Goal: Information Seeking & Learning: Learn about a topic

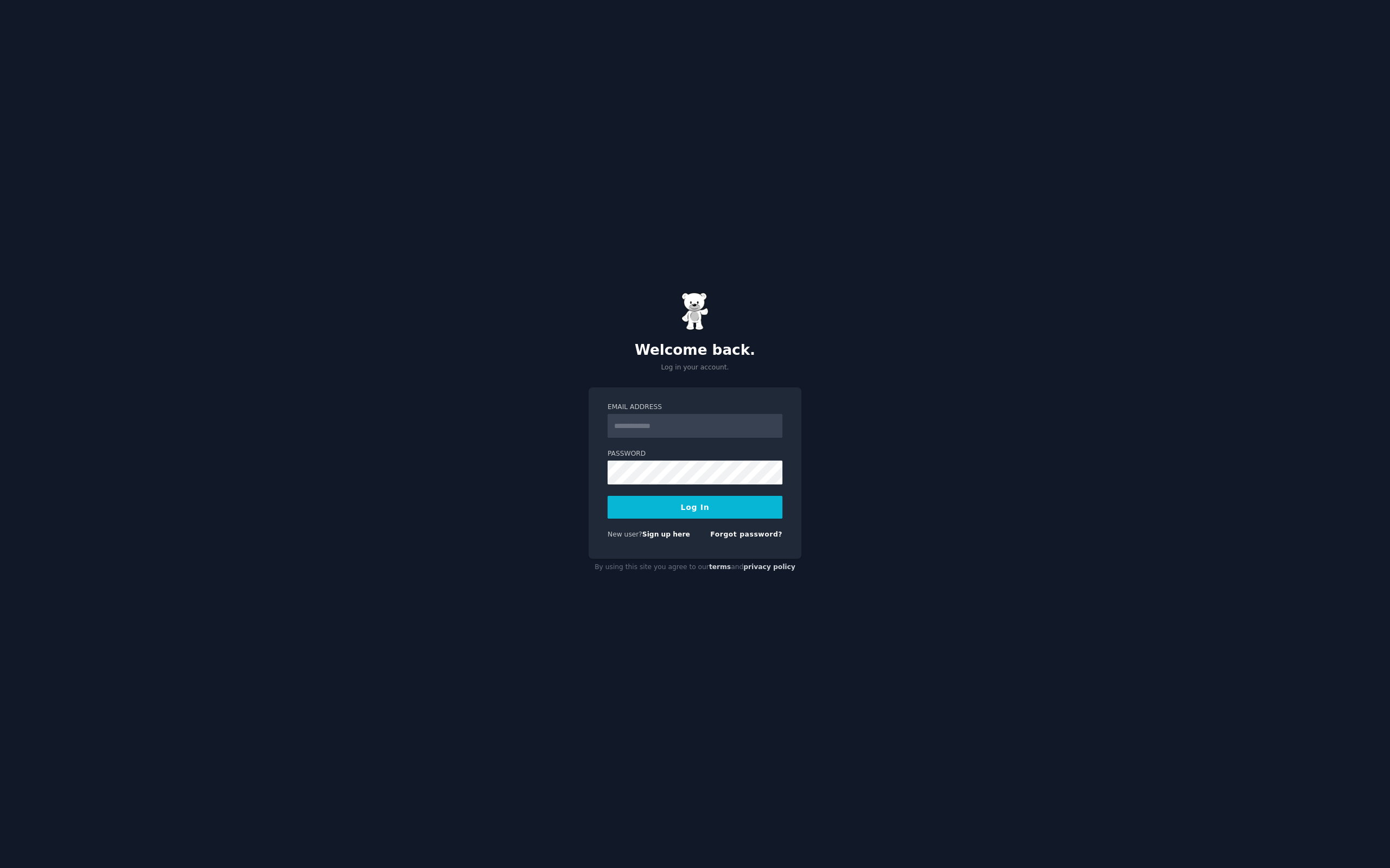
click at [682, 430] on input "Email Address" at bounding box center [695, 426] width 175 height 24
type input "**********"
click at [703, 505] on button "Log In" at bounding box center [695, 507] width 175 height 23
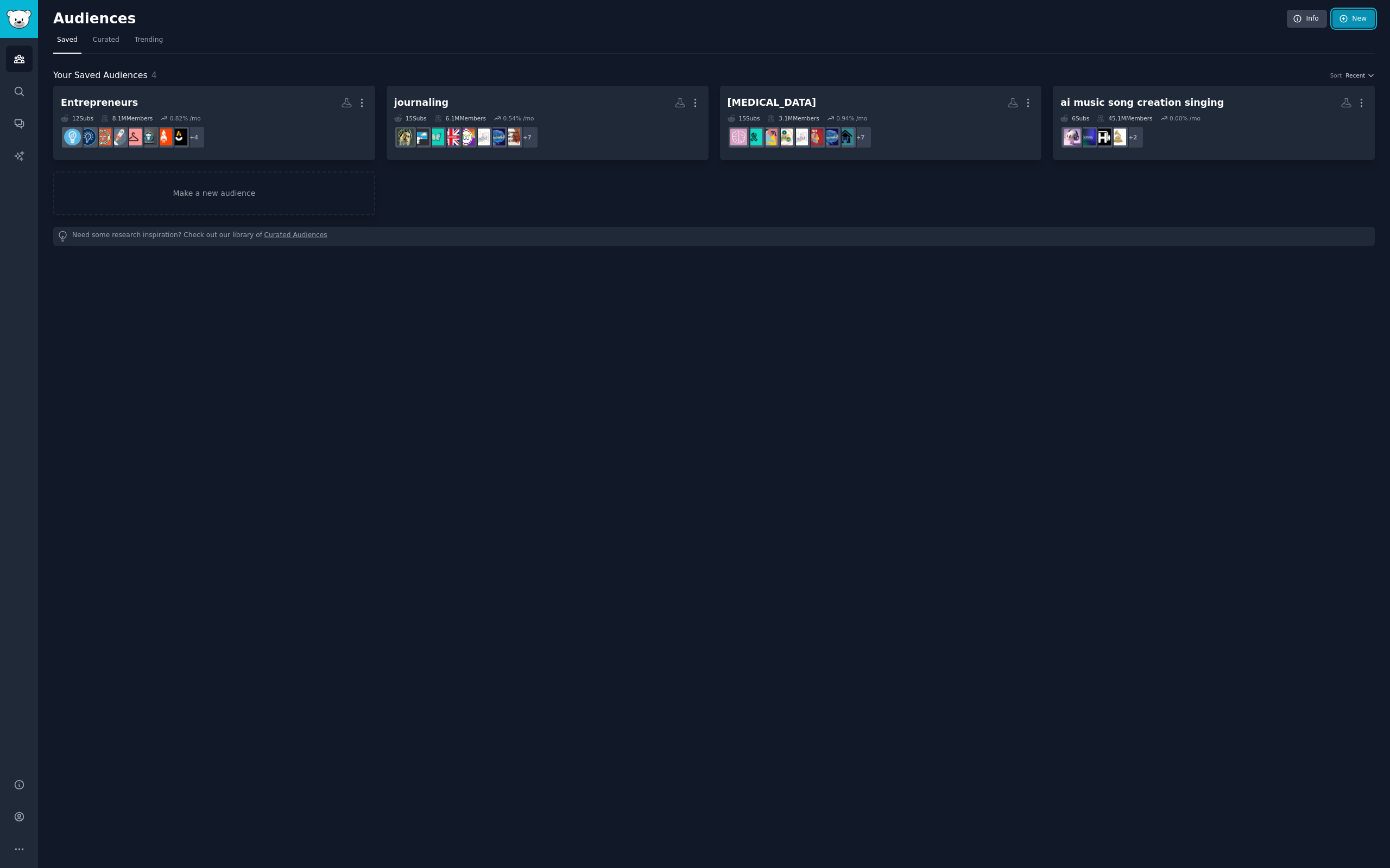
click at [1356, 19] on link "New" at bounding box center [1353, 19] width 43 height 19
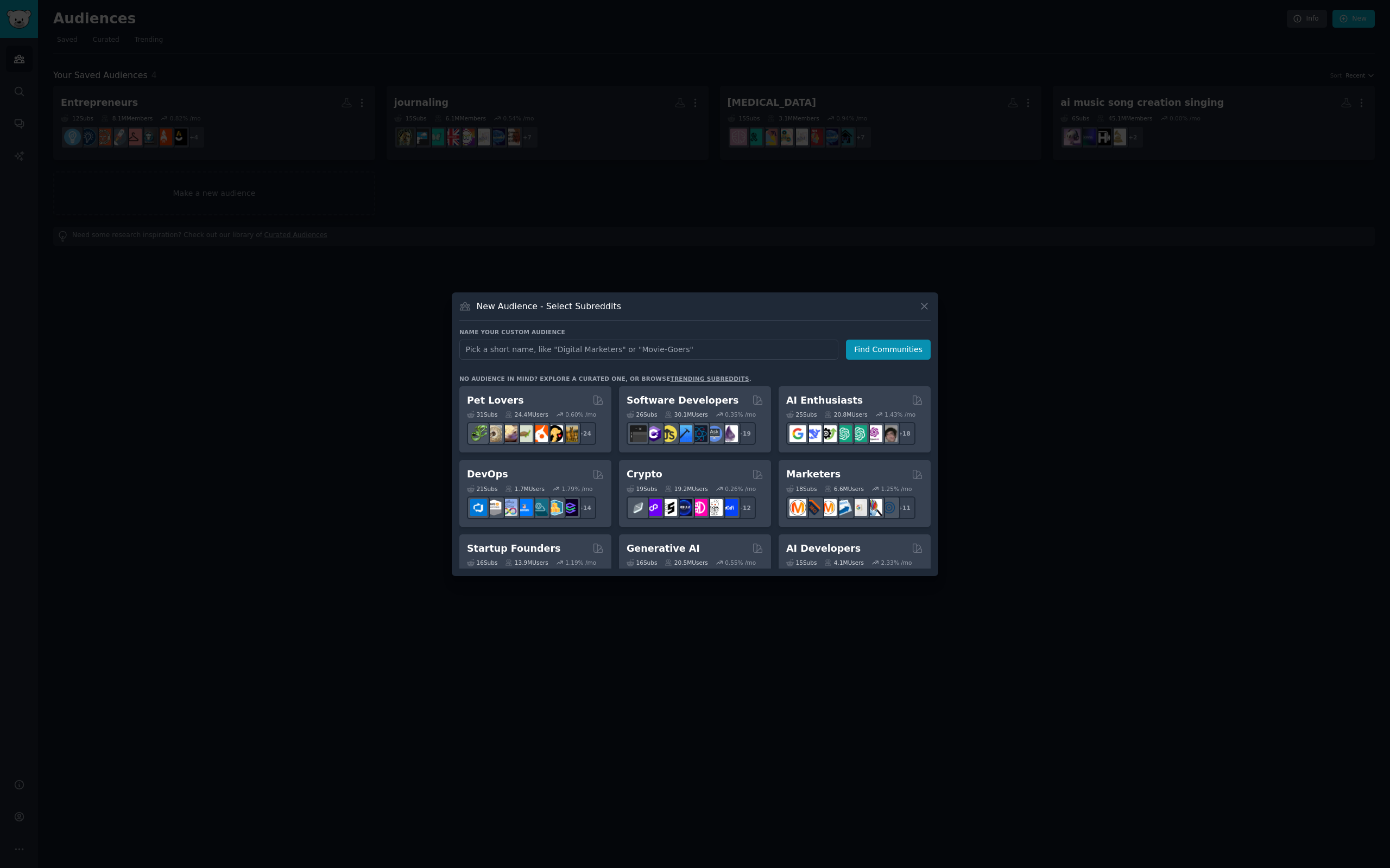
click at [497, 354] on input "text" at bounding box center [648, 350] width 379 height 20
click at [508, 352] on input "text" at bounding box center [648, 350] width 379 height 20
type input "personal finance"
click at [901, 348] on button "Find Communities" at bounding box center [888, 350] width 84 height 20
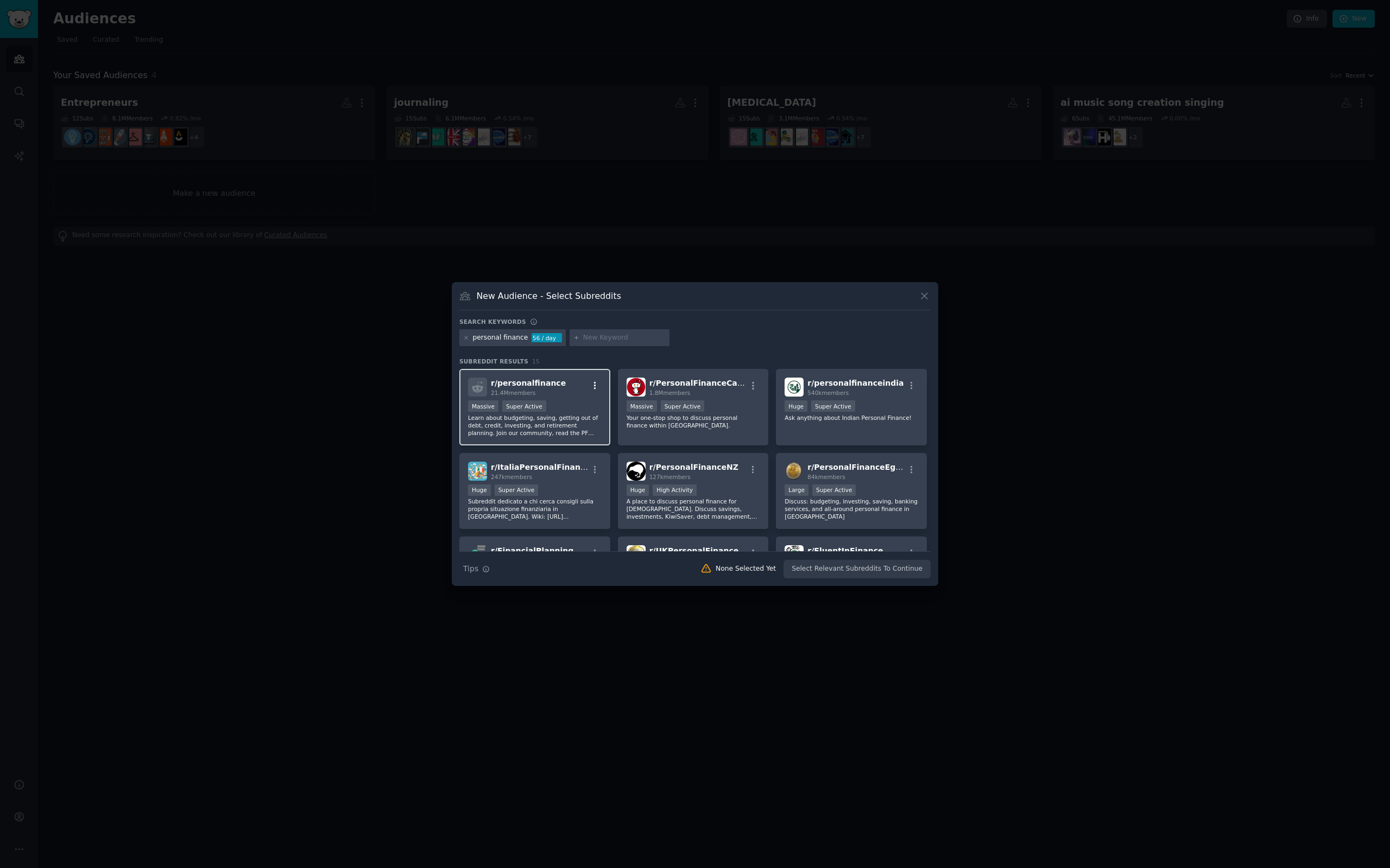
click at [595, 386] on icon "button" at bounding box center [595, 386] width 10 height 10
click at [571, 381] on div "r/ personalfinance 21.4M members Relevant Subreddit Add to your audience Show M…" at bounding box center [534, 387] width 134 height 19
click at [603, 336] on input "text" at bounding box center [624, 338] width 82 height 10
type input "[GEOGRAPHIC_DATA]"
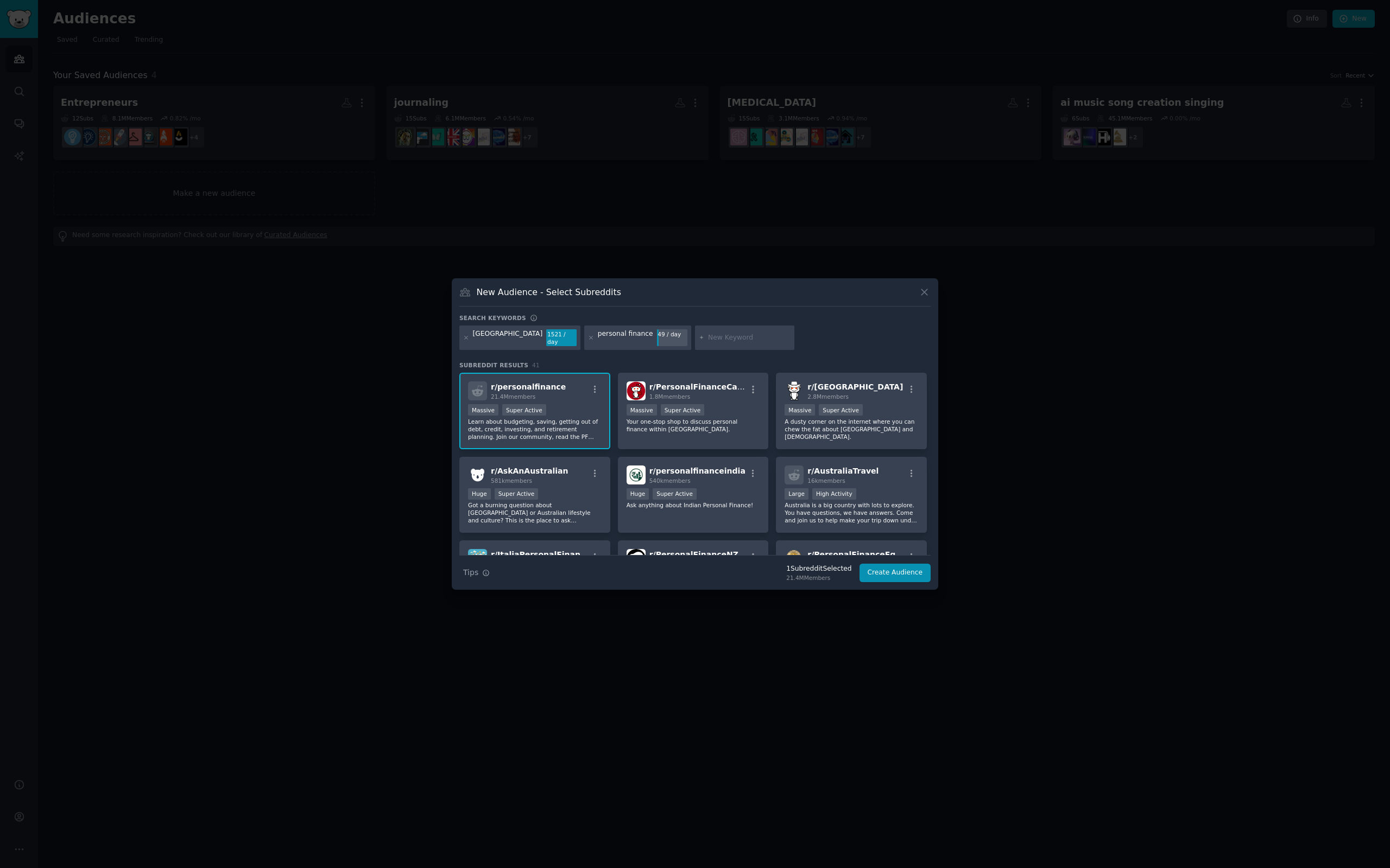
click at [708, 341] on input "text" at bounding box center [749, 338] width 82 height 10
type input "aus"
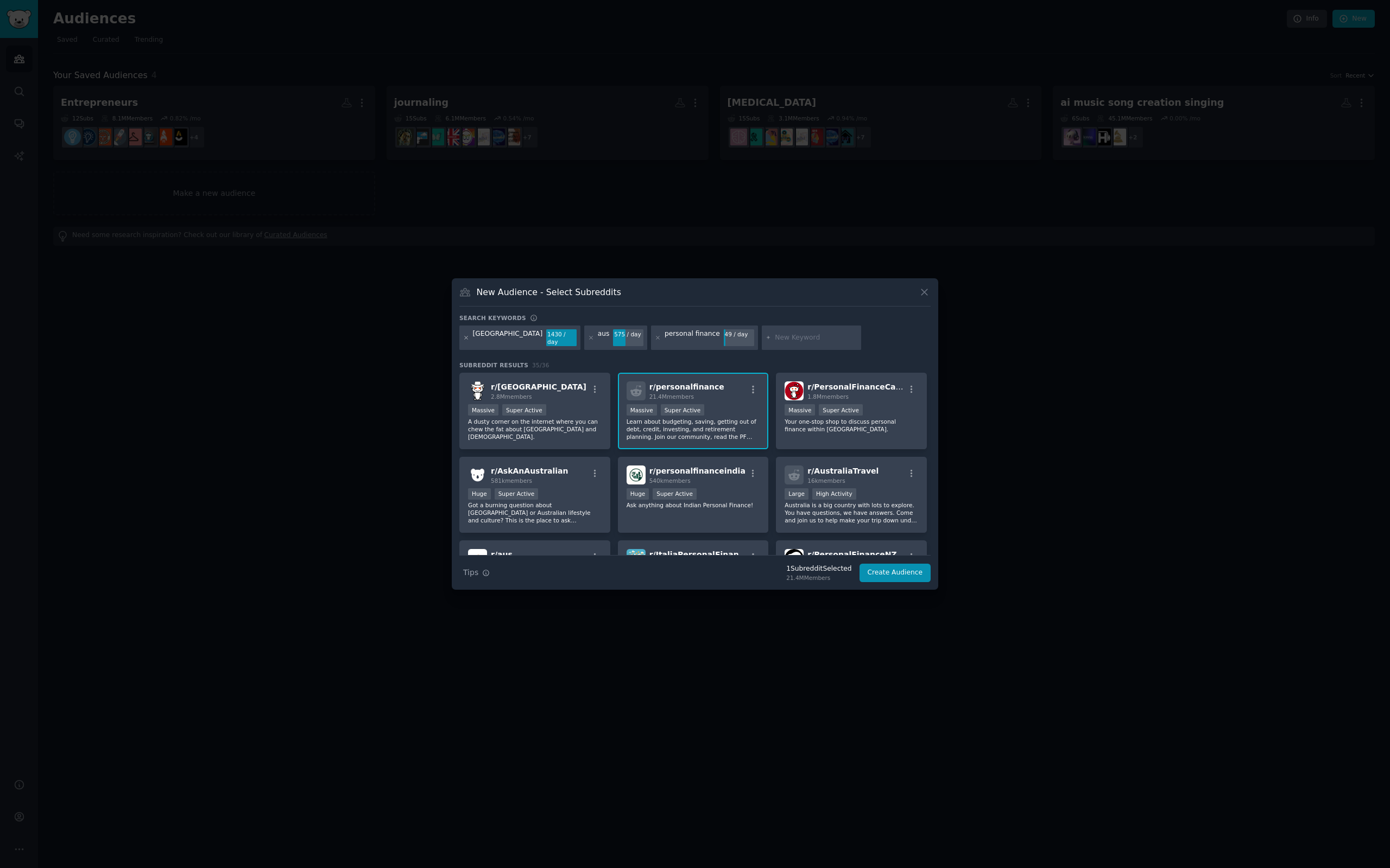
click at [465, 336] on icon at bounding box center [466, 338] width 6 height 6
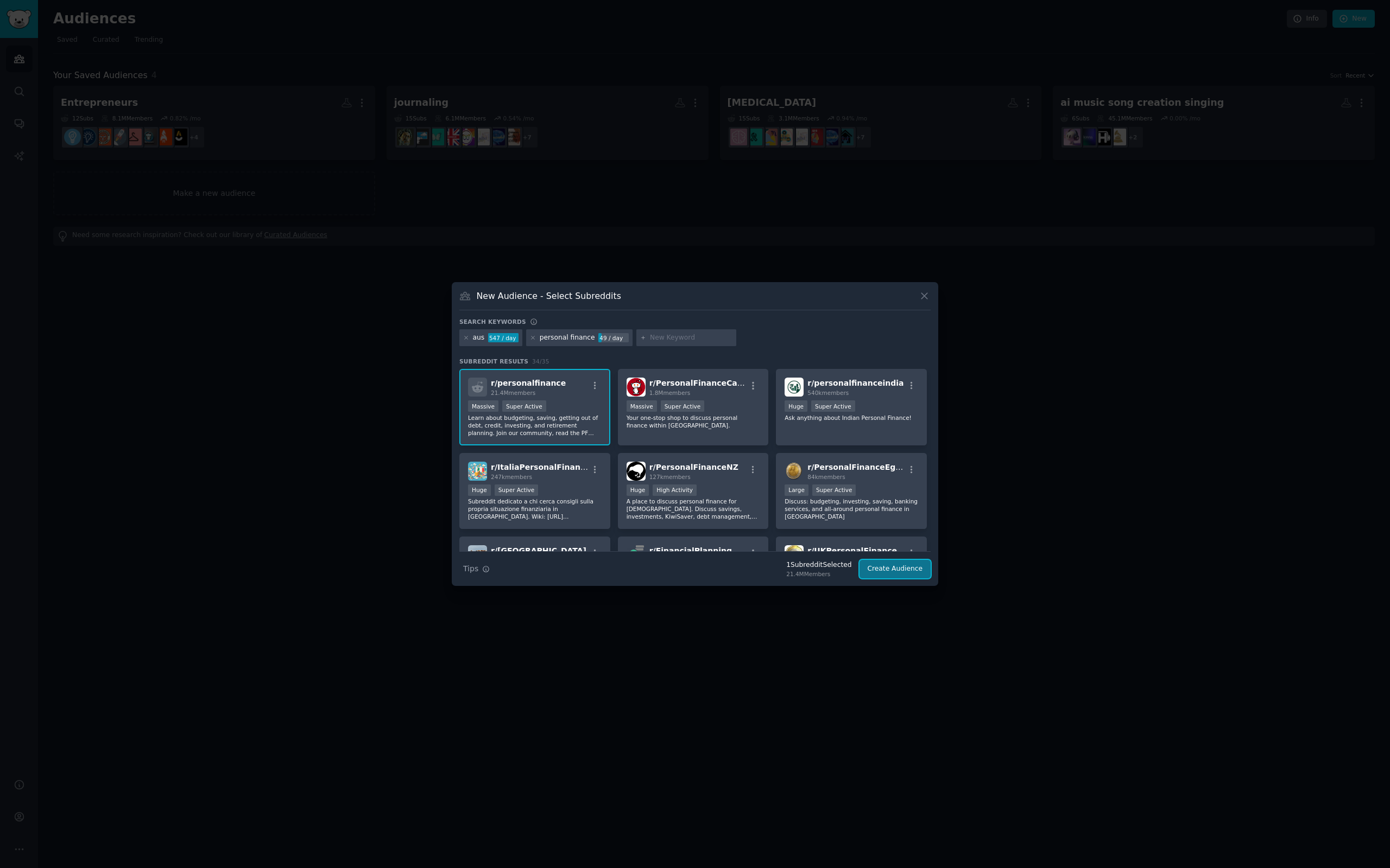
click at [897, 569] on button "Create Audience" at bounding box center [895, 569] width 71 height 19
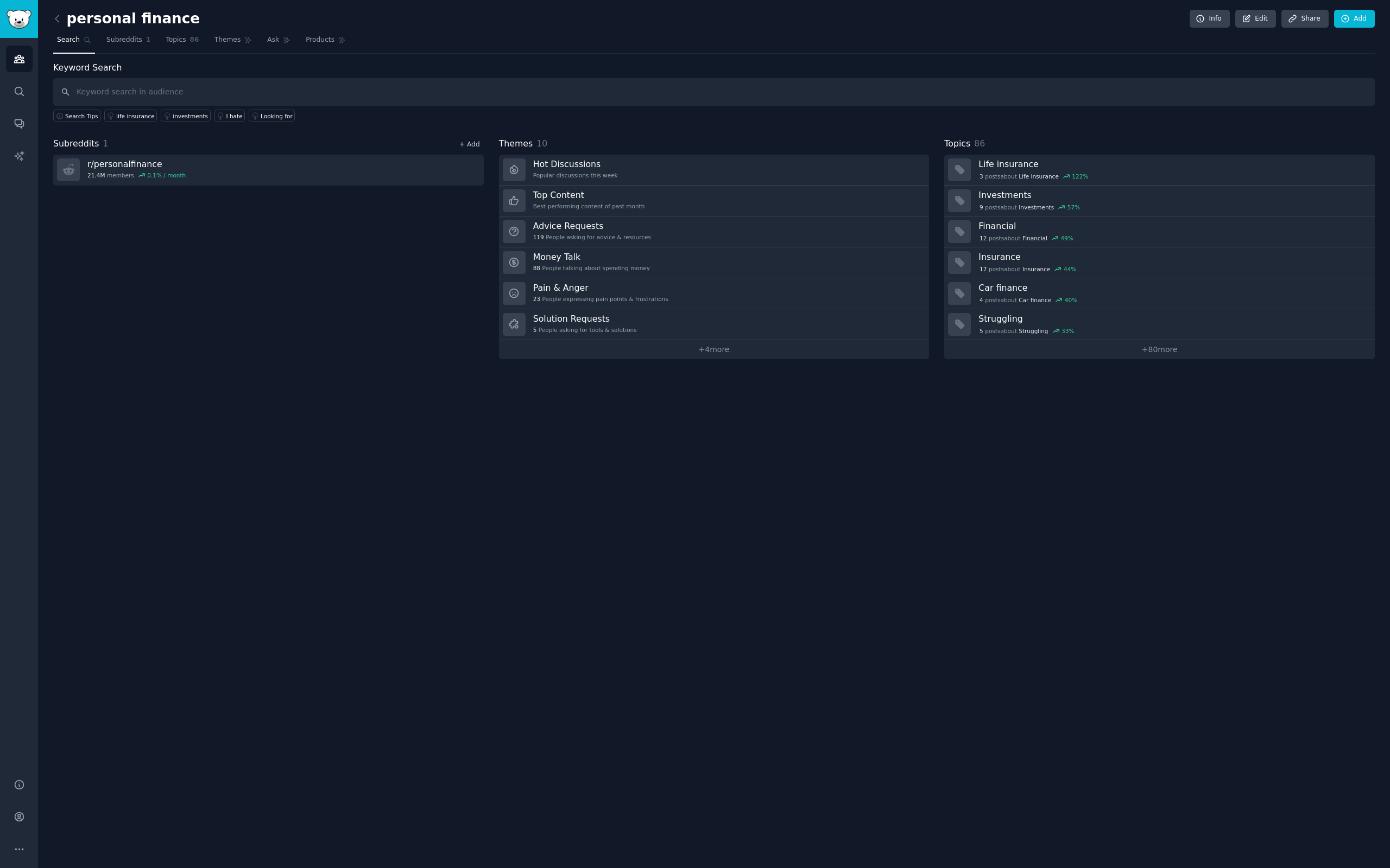
click at [472, 144] on link "+ Add" at bounding box center [469, 144] width 21 height 8
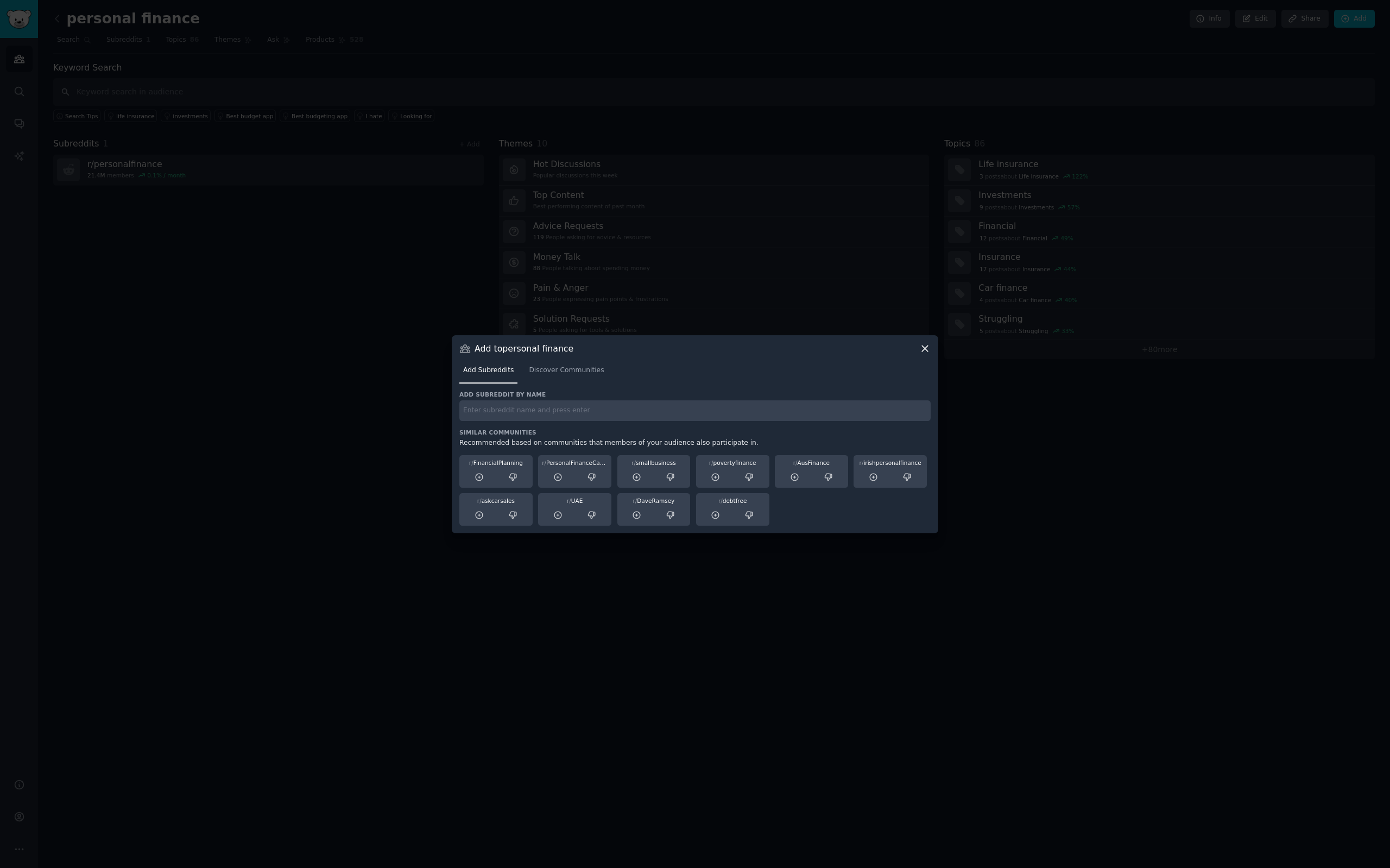
click at [489, 413] on input "text" at bounding box center [694, 411] width 471 height 21
click at [486, 412] on input "text" at bounding box center [694, 411] width 471 height 21
paste input "r/AusFinance r/banking r/povertyfinance r/fintech r/startups"
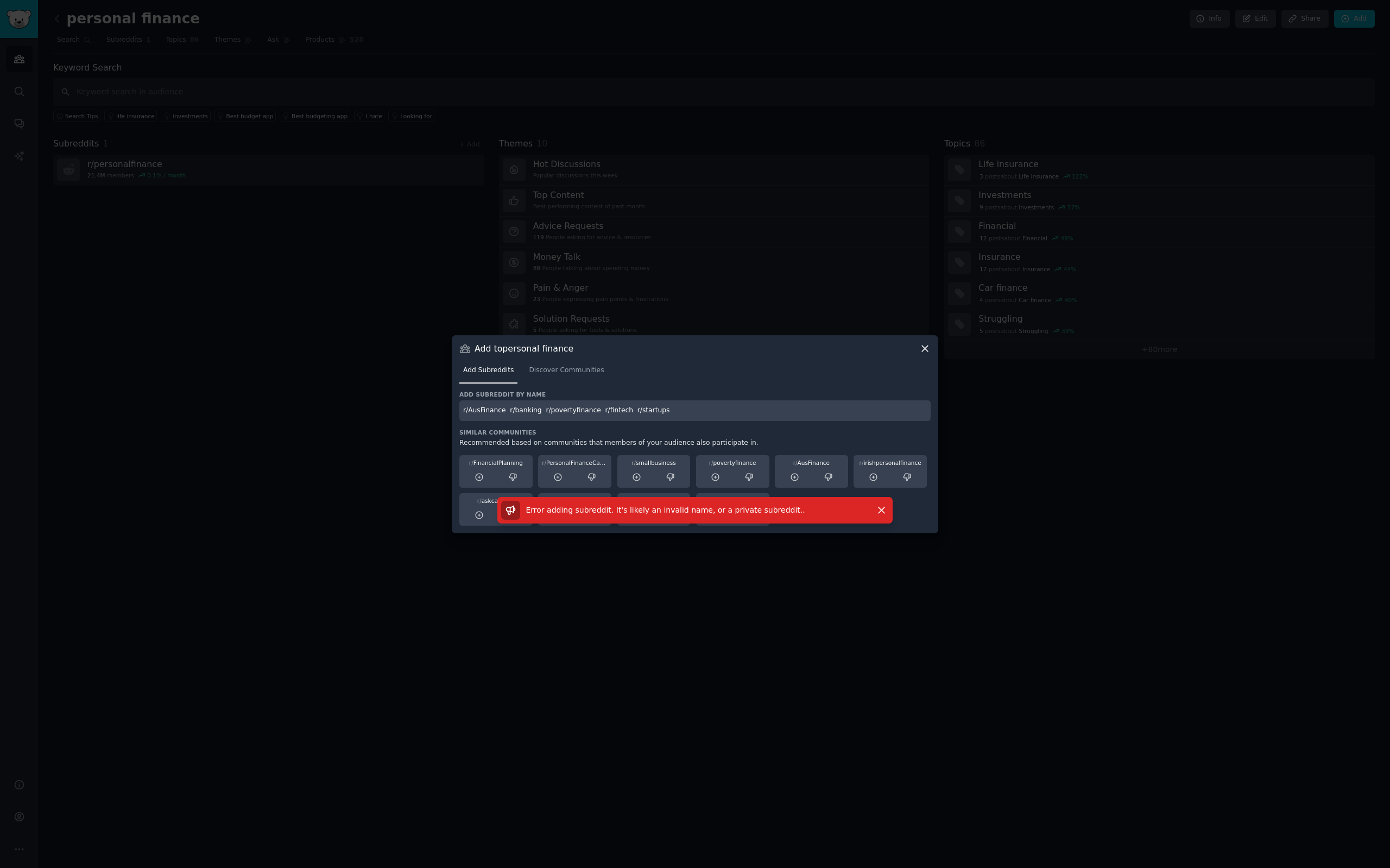
click at [679, 409] on input "r/AusFinance r/banking r/povertyfinance r/fintech r/startups" at bounding box center [694, 411] width 471 height 21
drag, startPoint x: 504, startPoint y: 412, endPoint x: 714, endPoint y: 413, distance: 210.0
click at [714, 413] on input "r/AusFinance r/banking r/povertyfinance r/fintech r/startups" at bounding box center [694, 411] width 471 height 21
click at [523, 413] on input "r/AusFinance" at bounding box center [694, 411] width 471 height 21
drag, startPoint x: 467, startPoint y: 412, endPoint x: 445, endPoint y: 408, distance: 22.4
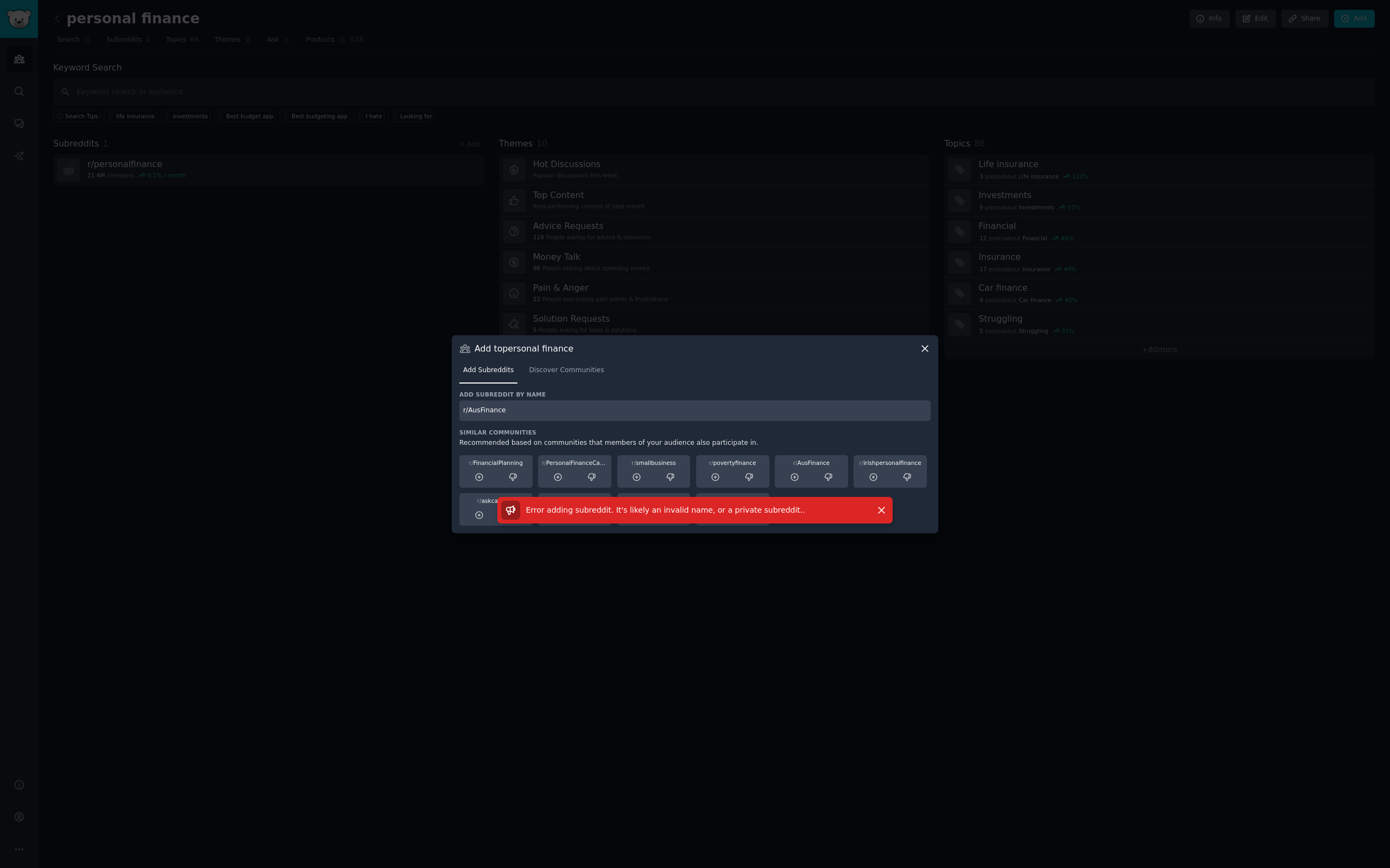
click at [445, 408] on div "​ Add to personal finance Add Subreddits Discover Communities Add subreddit by …" at bounding box center [694, 434] width 1382 height 868
type input "AusFinance"
click at [564, 417] on input "AusFinance" at bounding box center [694, 411] width 471 height 21
drag, startPoint x: 547, startPoint y: 416, endPoint x: 444, endPoint y: 413, distance: 103.0
click at [444, 413] on div "​ Add to personal finance Add Subreddits Discover Communities Add subreddit by …" at bounding box center [694, 434] width 1382 height 868
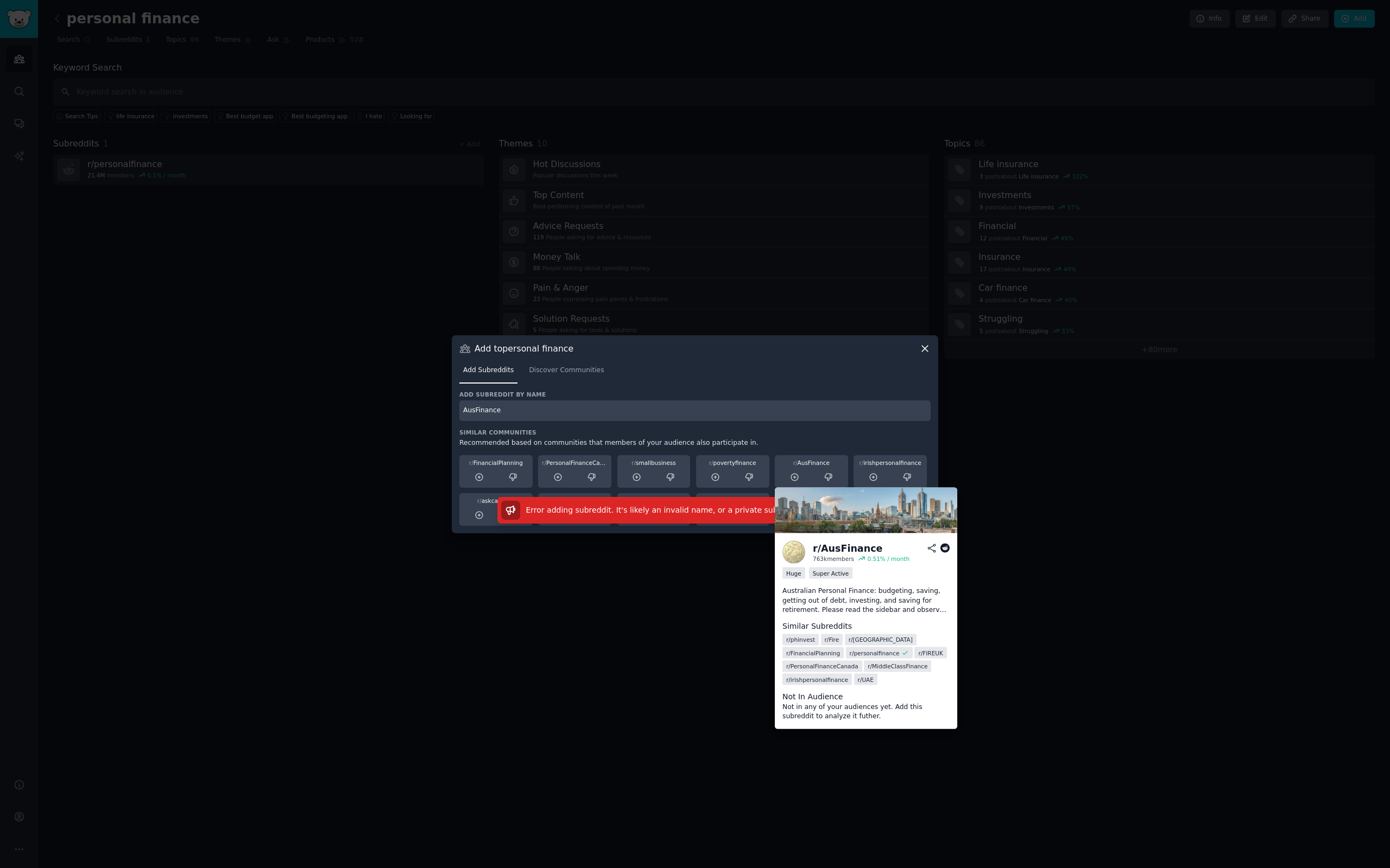
click at [813, 464] on div "r/ AusFinance" at bounding box center [811, 463] width 66 height 8
click at [795, 478] on icon at bounding box center [795, 478] width 10 height 10
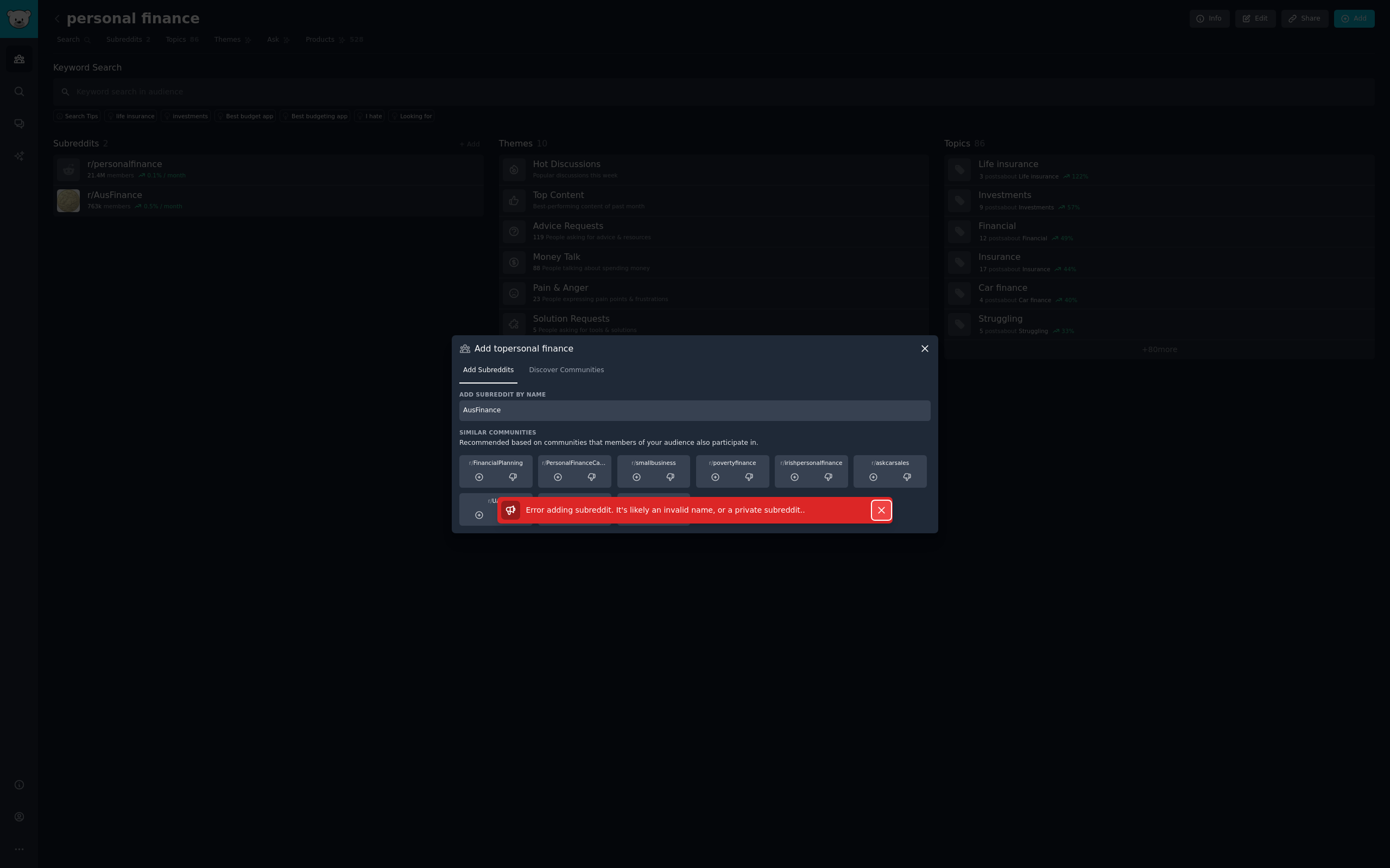
click at [886, 510] on icon "button" at bounding box center [881, 511] width 12 height 12
drag, startPoint x: 502, startPoint y: 413, endPoint x: 416, endPoint y: 400, distance: 87.0
click at [413, 403] on div "​ Add to personal finance Add Subreddits Discover Communities Add subreddit by …" at bounding box center [694, 434] width 1382 height 868
click at [926, 350] on icon at bounding box center [925, 348] width 6 height 6
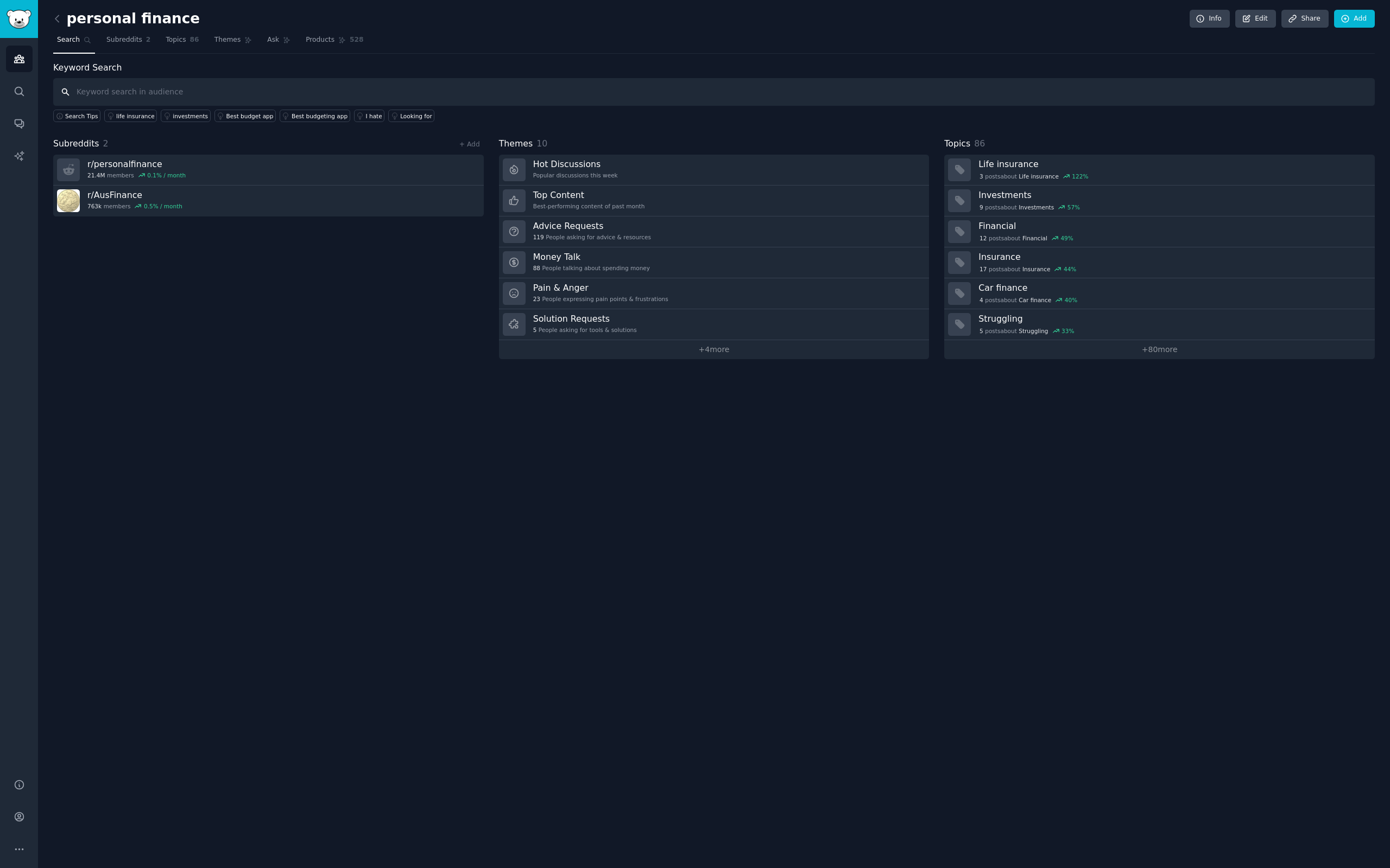
click at [115, 93] on input "text" at bounding box center [714, 92] width 1321 height 27
paste input ""what is this charge" "weird transaction" "bank statement confusing" "cryptic c…"
type input ""what is this charge" "weird transaction" "bank statement confusing" "cryptic c…"
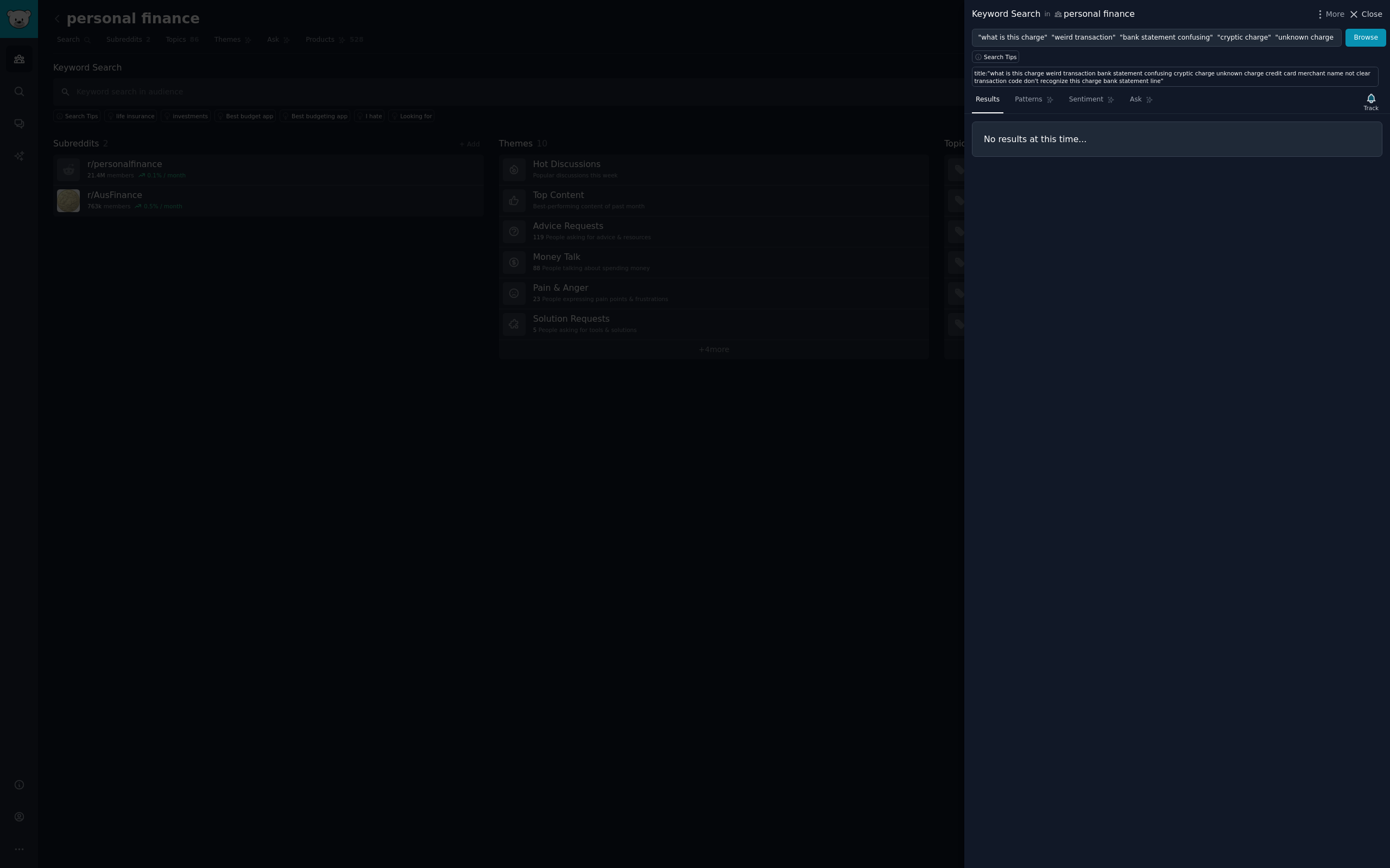
click at [1374, 14] on span "Close" at bounding box center [1371, 14] width 21 height 12
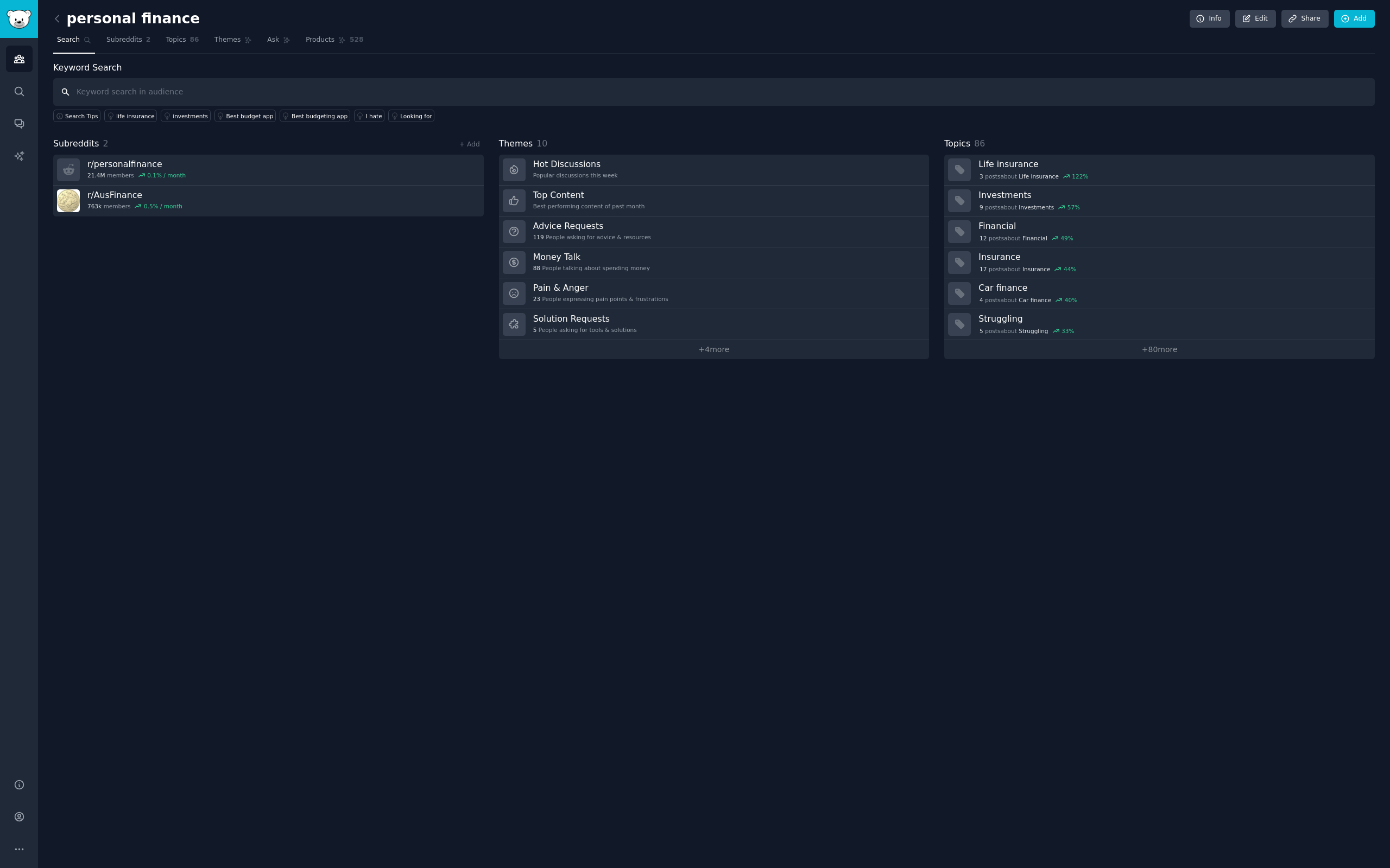
click at [102, 92] on input "text" at bounding box center [714, 92] width 1321 height 27
paste input "what is this charge"
type input "what is this charge"
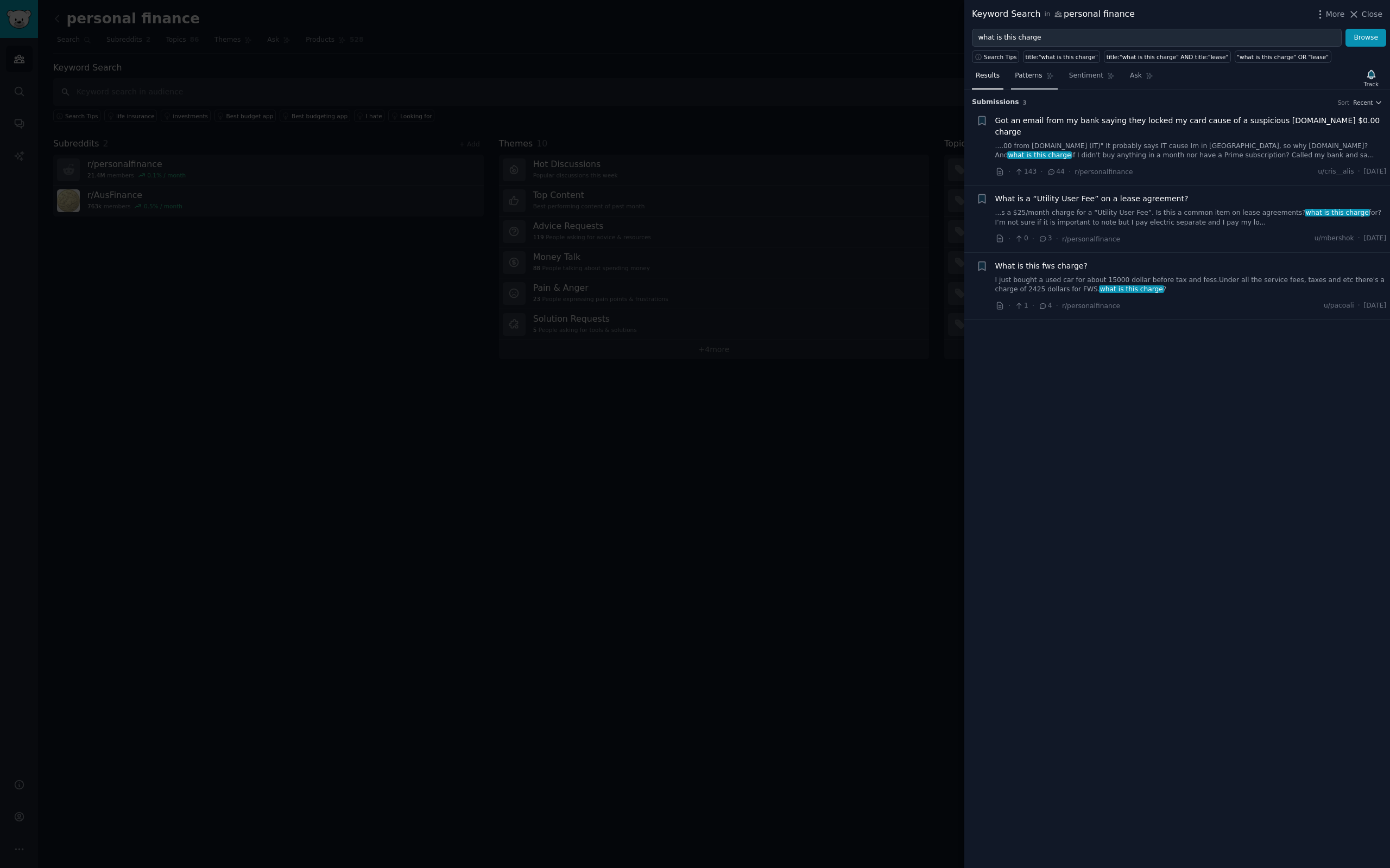
click at [1026, 78] on span "Patterns" at bounding box center [1028, 76] width 27 height 10
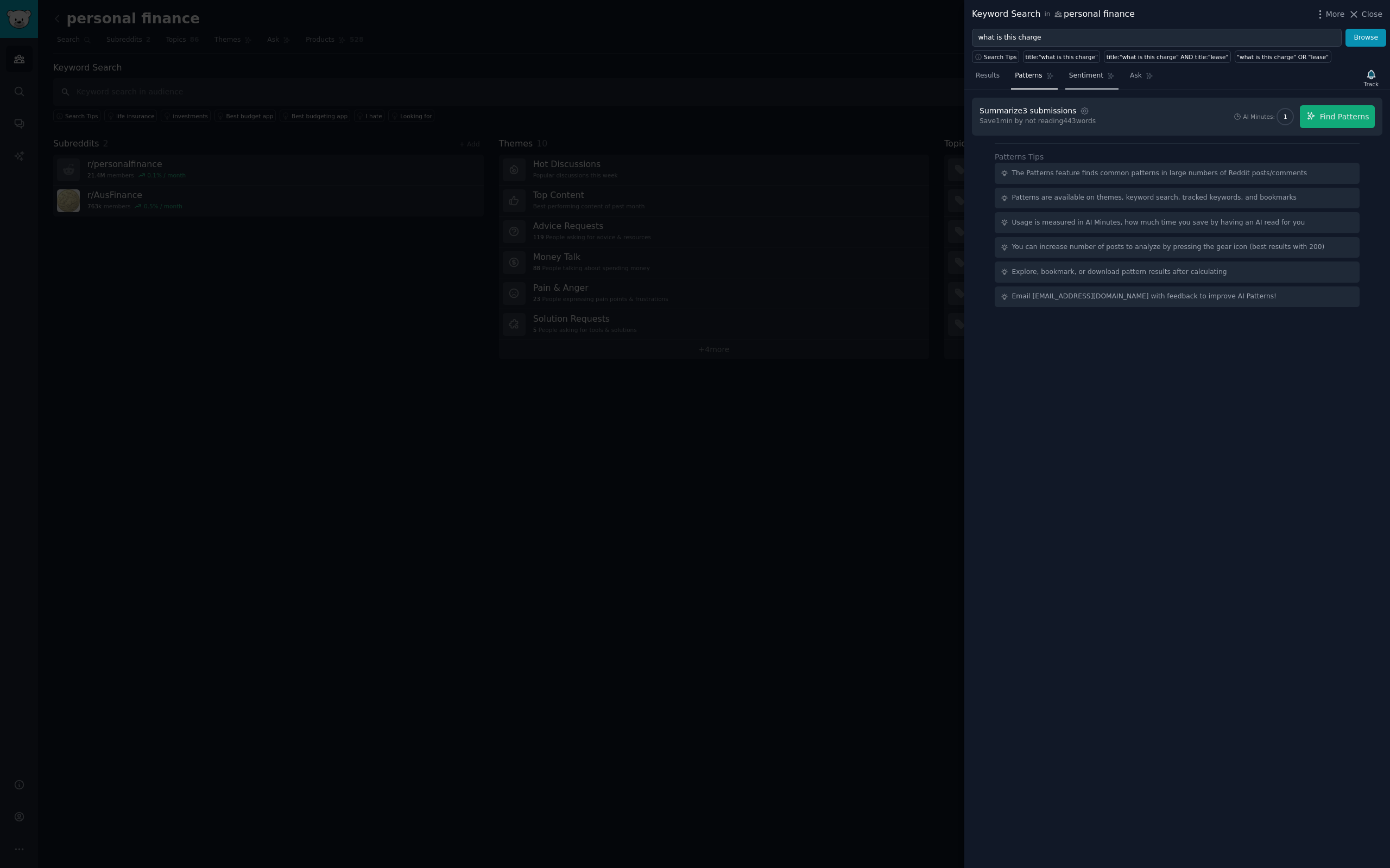
click at [1084, 76] on span "Sentiment" at bounding box center [1085, 76] width 34 height 10
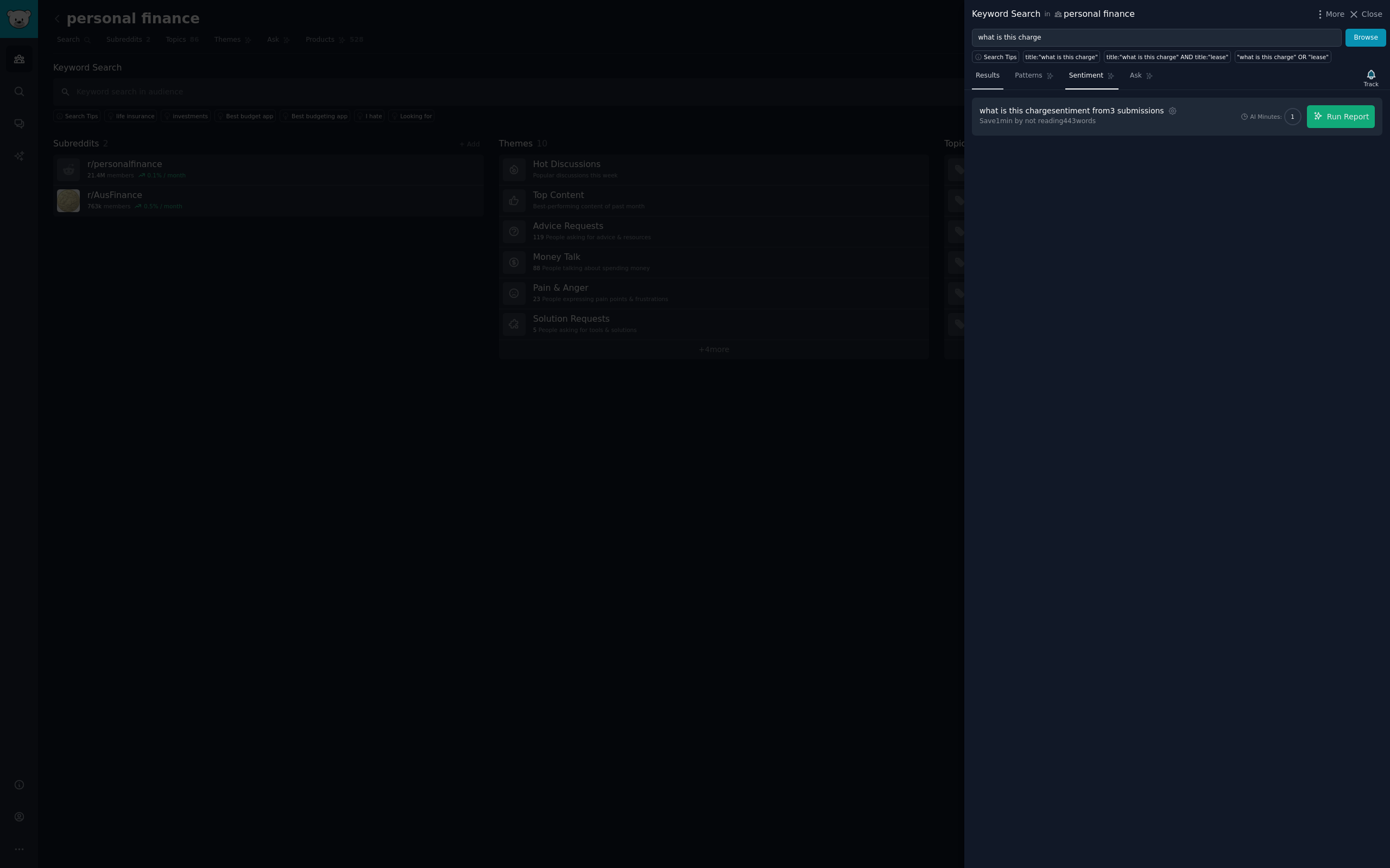
click at [980, 77] on span "Results" at bounding box center [987, 76] width 24 height 10
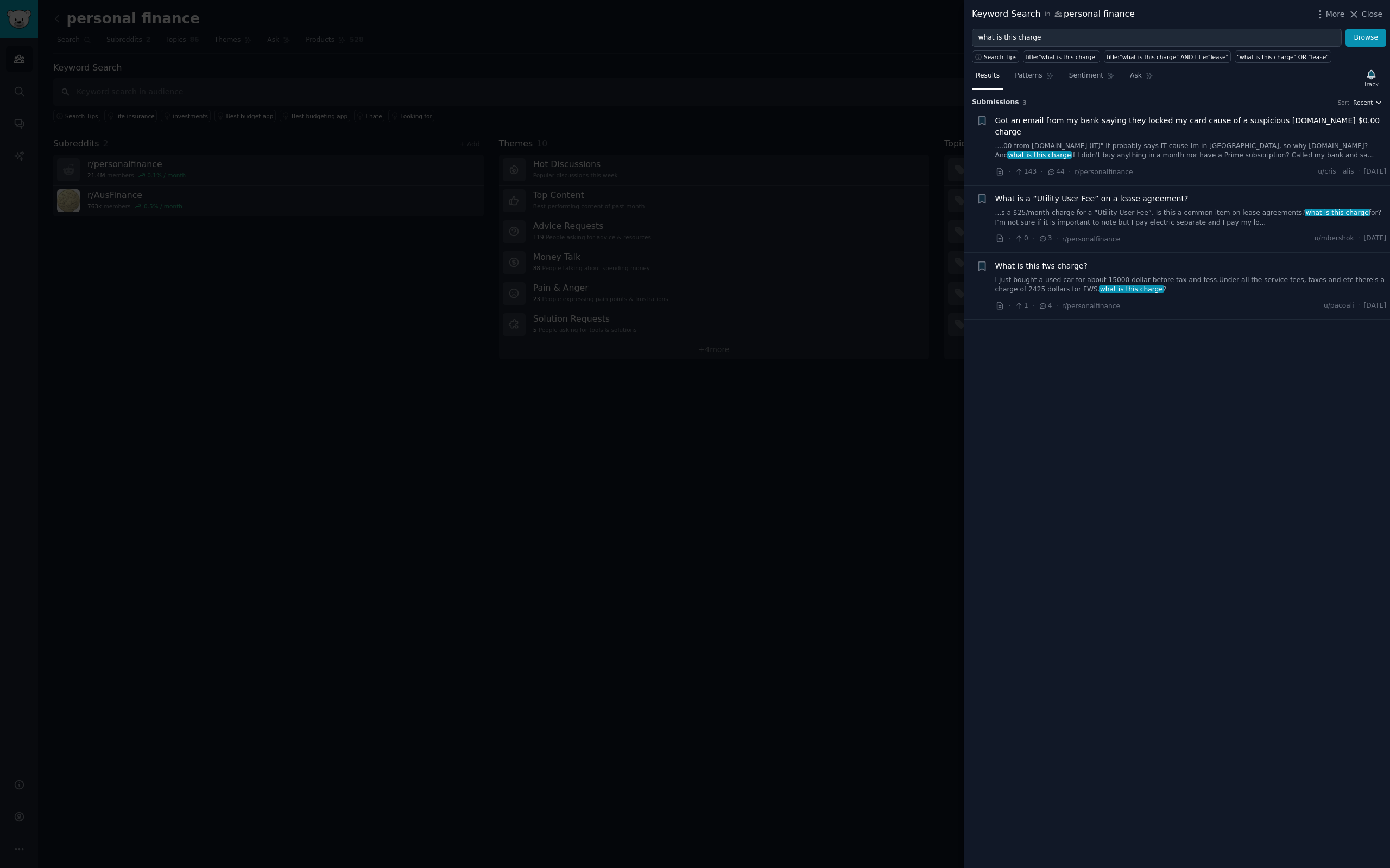
click at [1374, 102] on icon "button" at bounding box center [1378, 102] width 8 height 8
click at [1373, 103] on button "Recent" at bounding box center [1367, 102] width 30 height 8
click at [1326, 159] on p "Comments" at bounding box center [1314, 162] width 36 height 10
click at [1301, 430] on div "Submission s 3 Sort Comments + Got an email from my bank saying they locked my …" at bounding box center [1177, 479] width 426 height 779
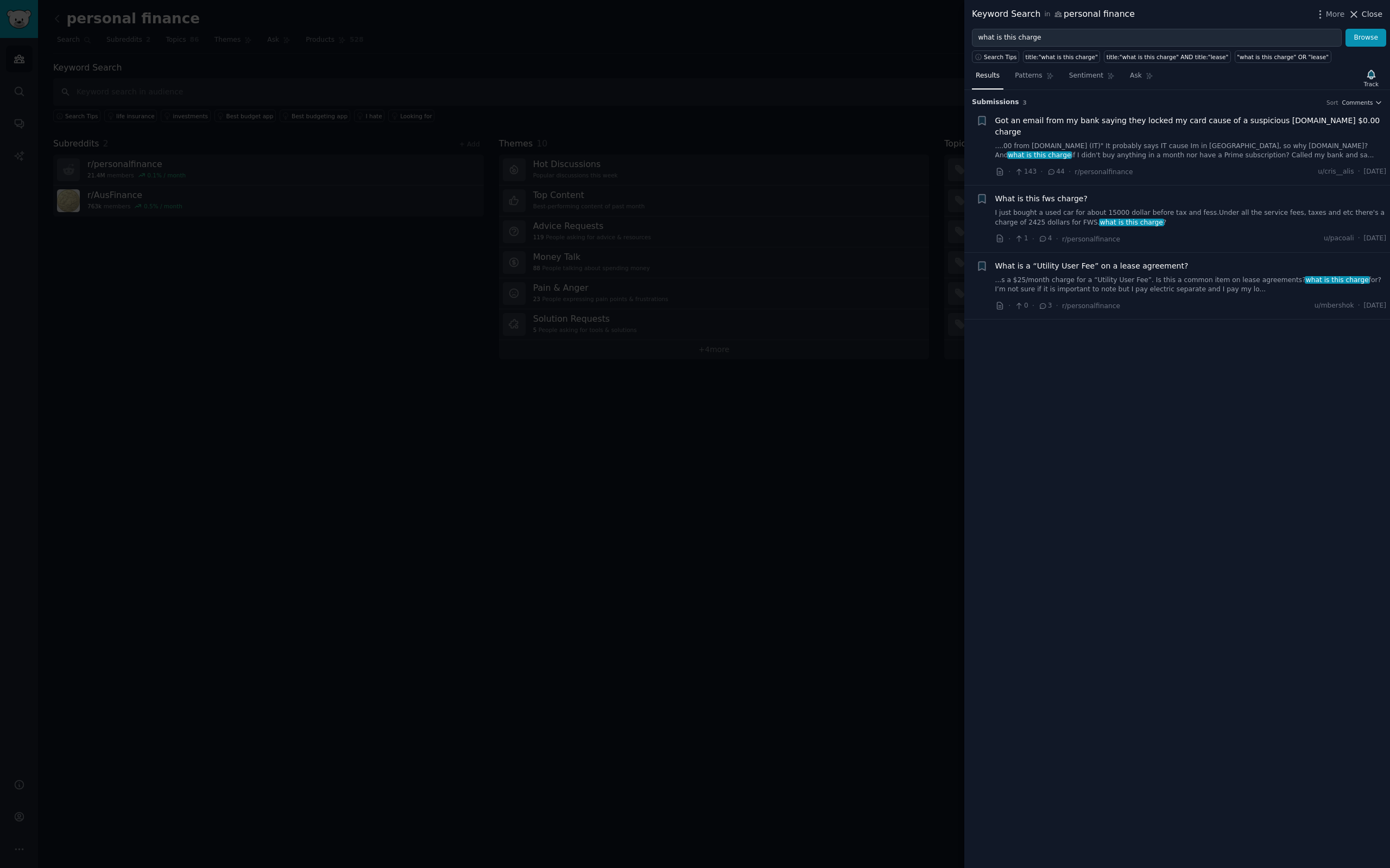
click at [1366, 14] on span "Close" at bounding box center [1371, 14] width 21 height 12
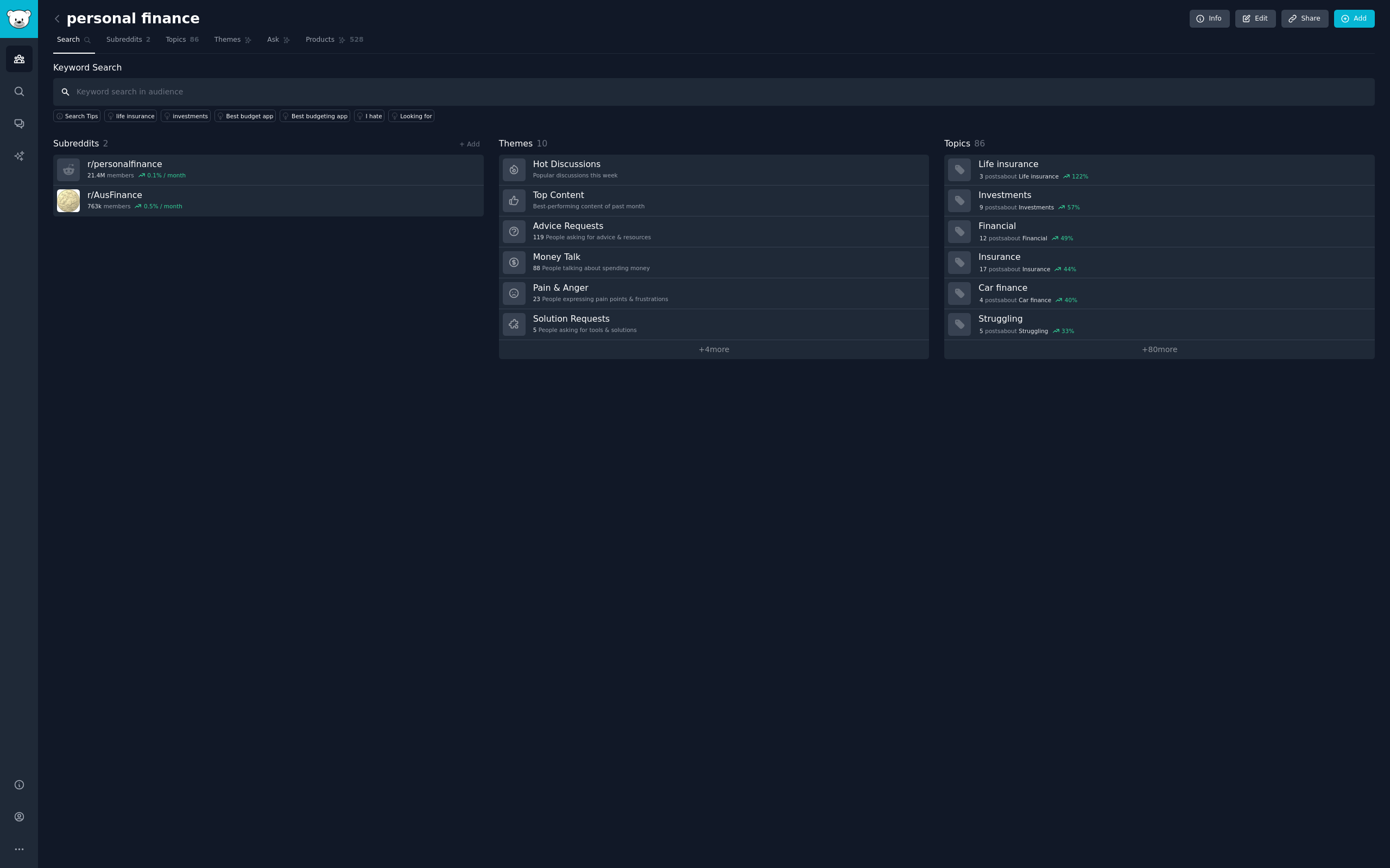
click at [111, 90] on input "text" at bounding box center [714, 92] width 1321 height 27
paste input "don't recognize this charge"
type input "don't recognize this charge"
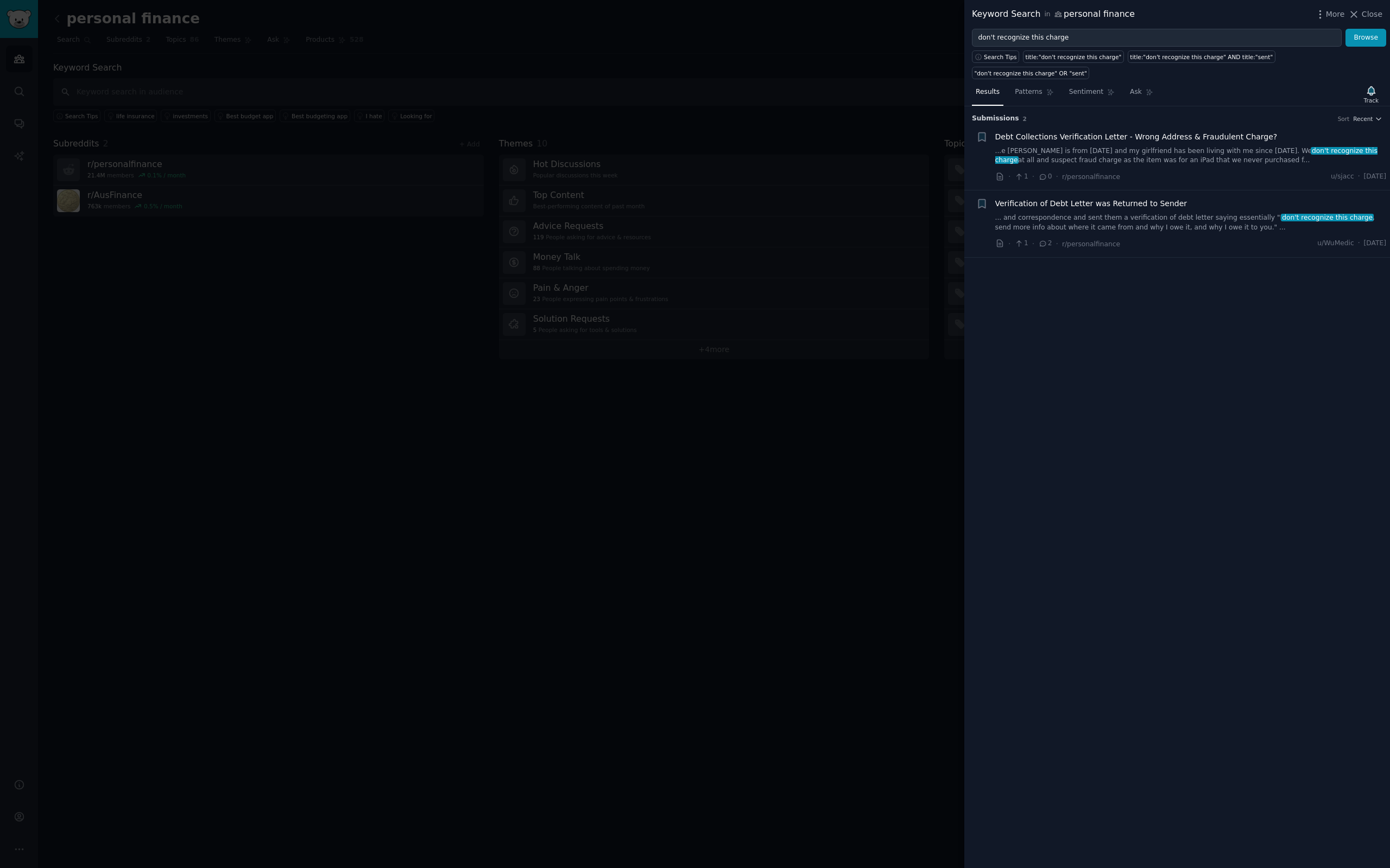
click at [370, 300] on div at bounding box center [695, 434] width 1390 height 868
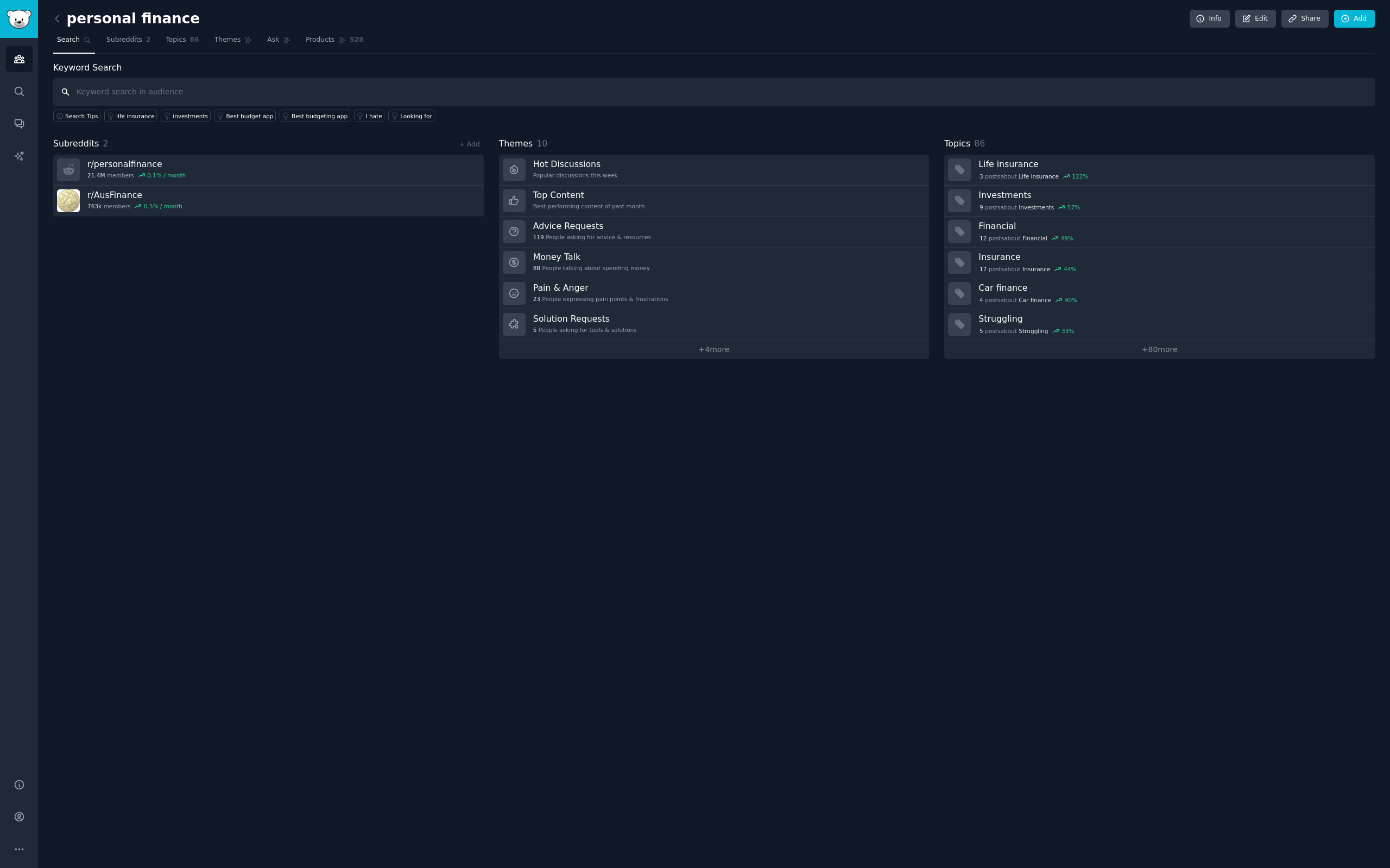
click at [97, 90] on input "text" at bounding box center [714, 92] width 1321 height 27
type input "unknown transaction"
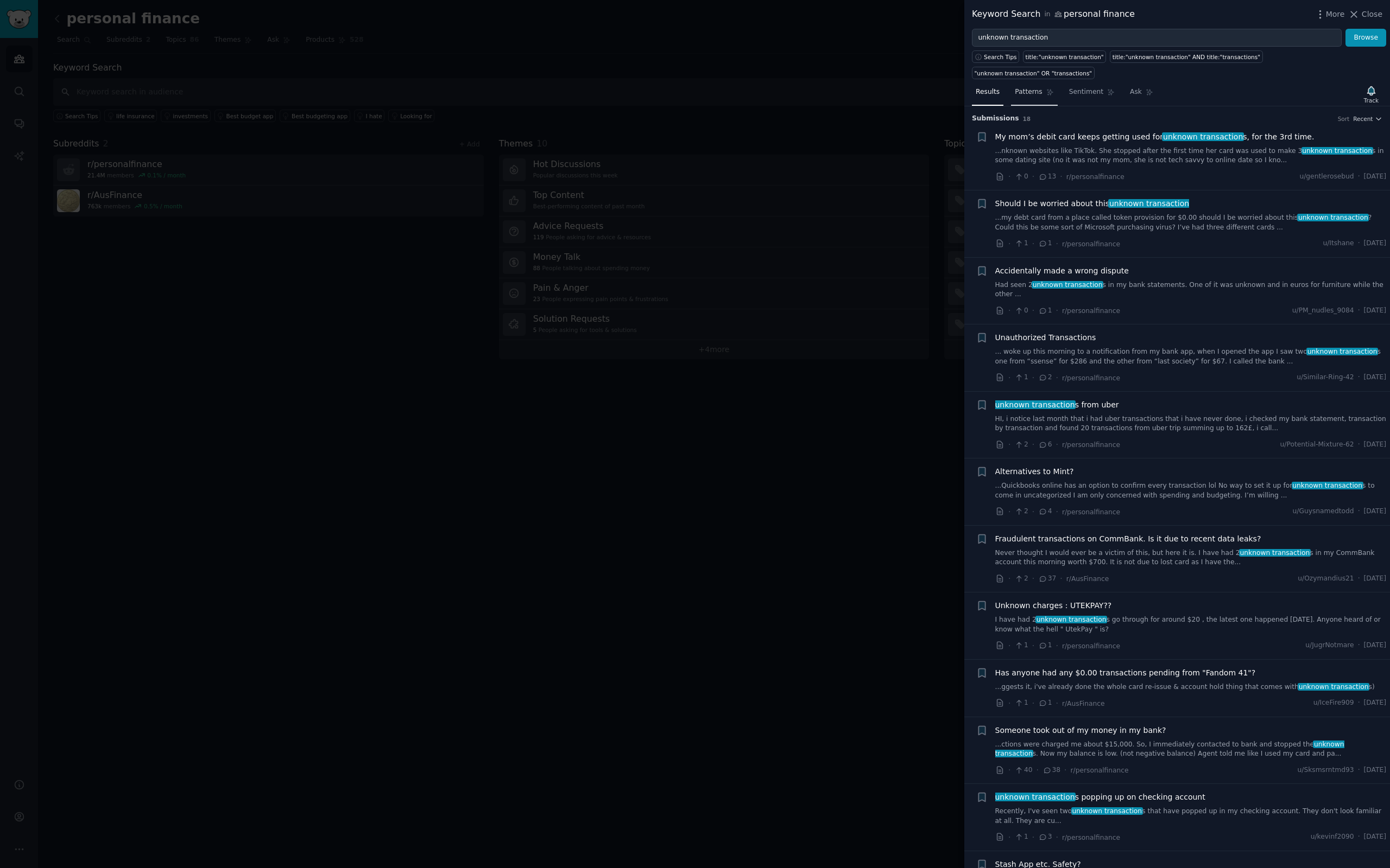
click at [1027, 87] on span "Patterns" at bounding box center [1028, 92] width 27 height 10
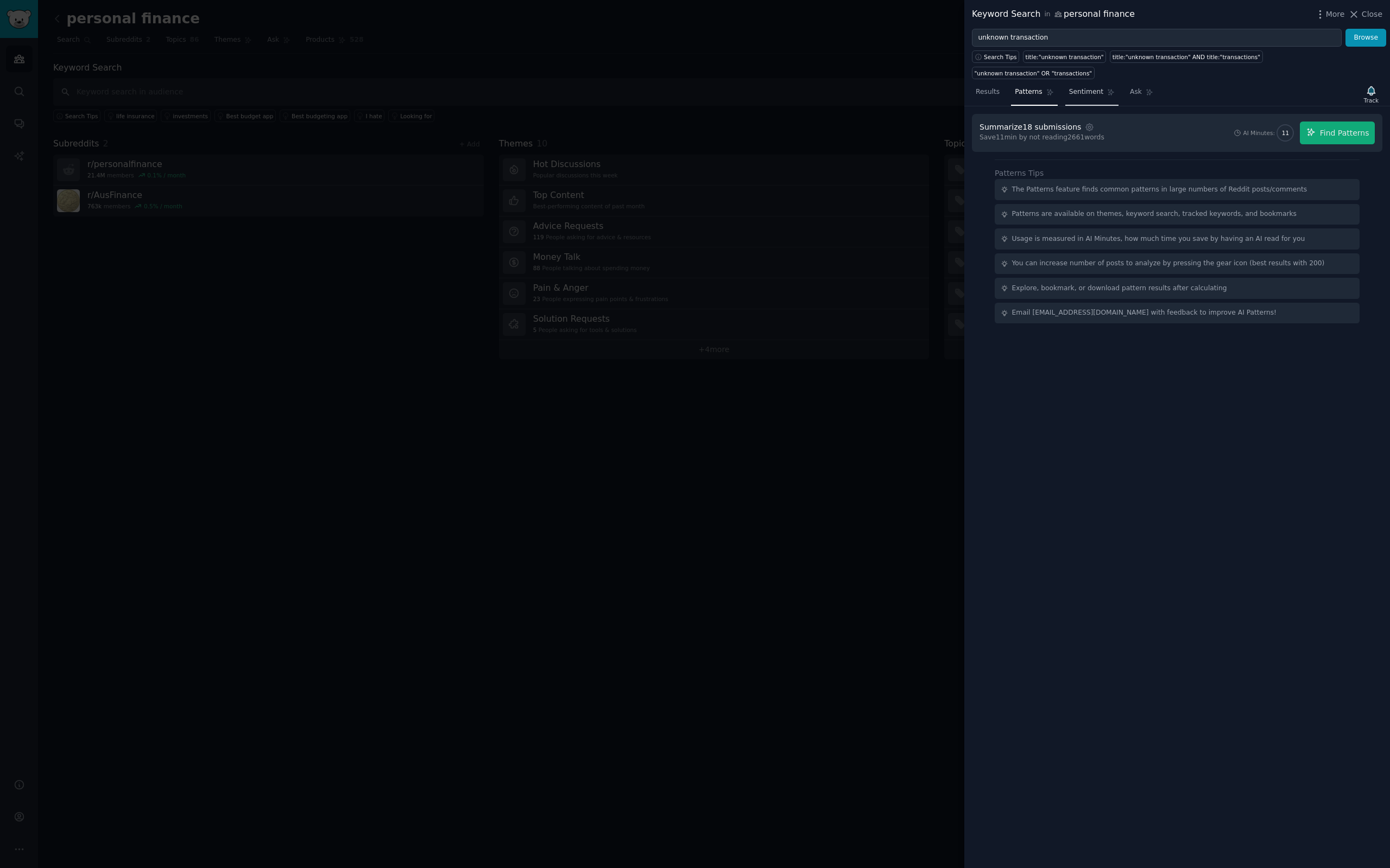
click at [1085, 87] on span "Sentiment" at bounding box center [1085, 92] width 34 height 10
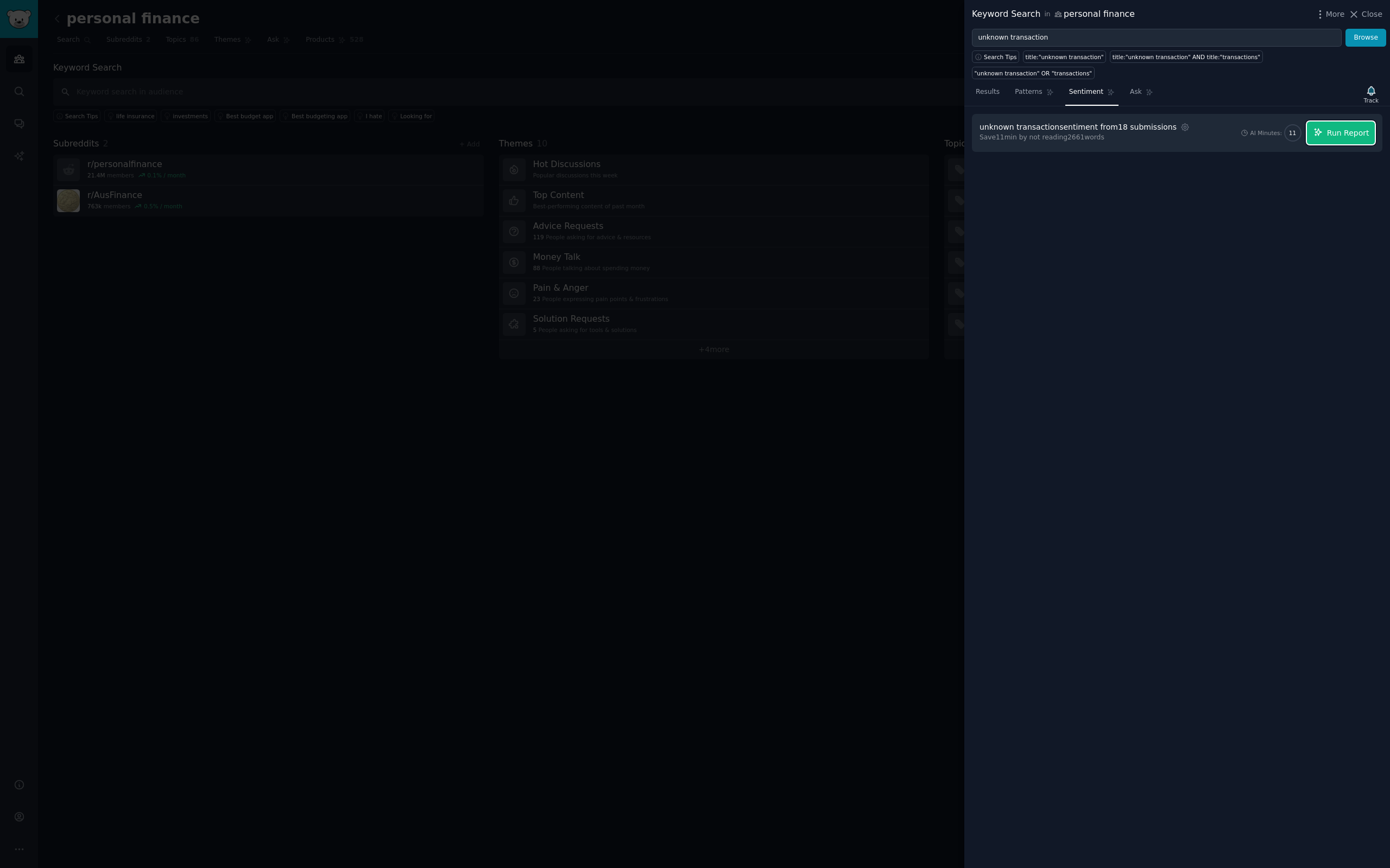
click at [1360, 128] on span "Run Report" at bounding box center [1347, 133] width 43 height 12
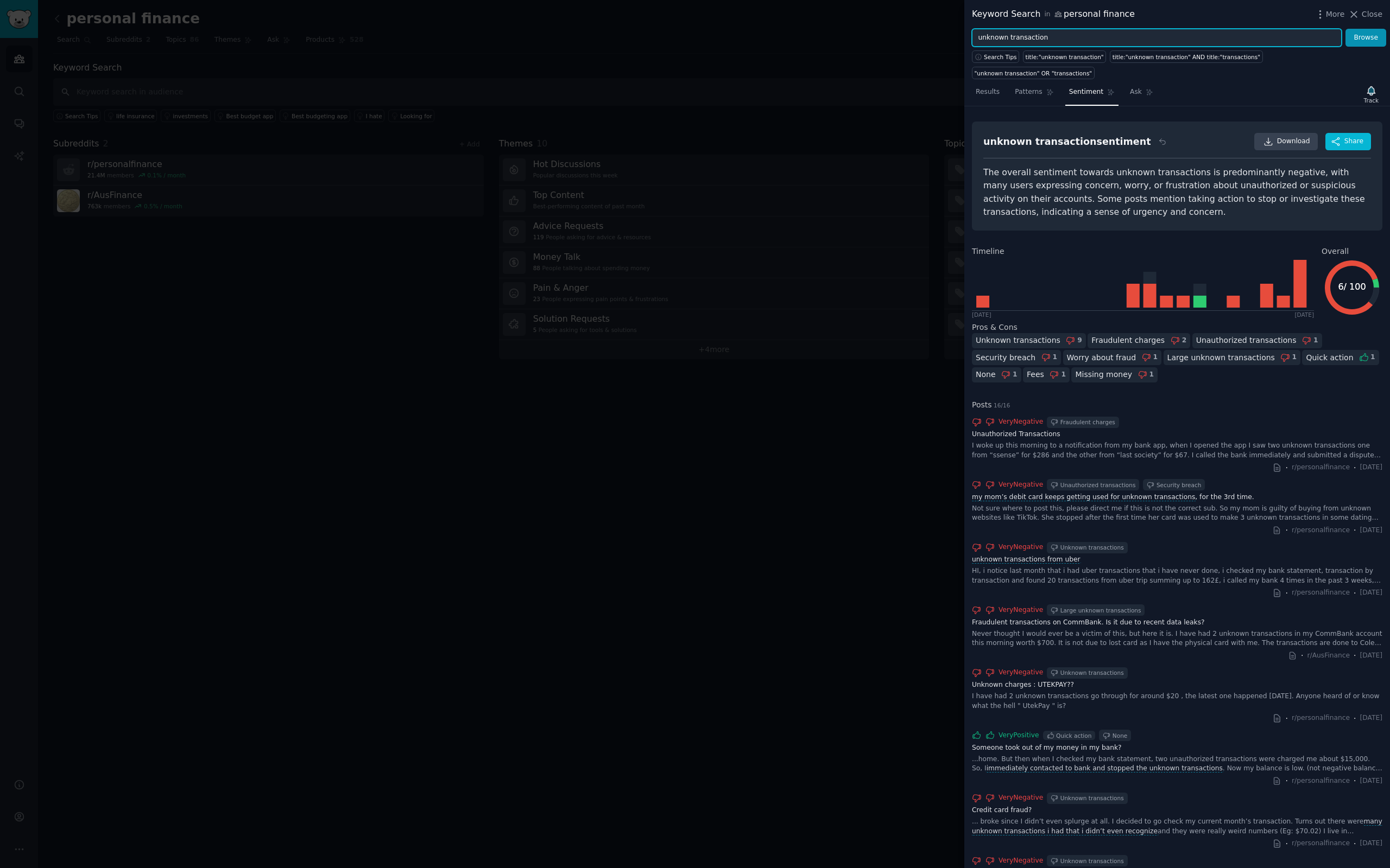
drag, startPoint x: 1083, startPoint y: 37, endPoint x: 890, endPoint y: 20, distance: 193.7
click at [890, 21] on div "Keyword Search in personal finance More Close unknown transaction Browse Search…" at bounding box center [695, 434] width 1390 height 868
click at [1345, 29] on button "Browse" at bounding box center [1365, 38] width 40 height 19
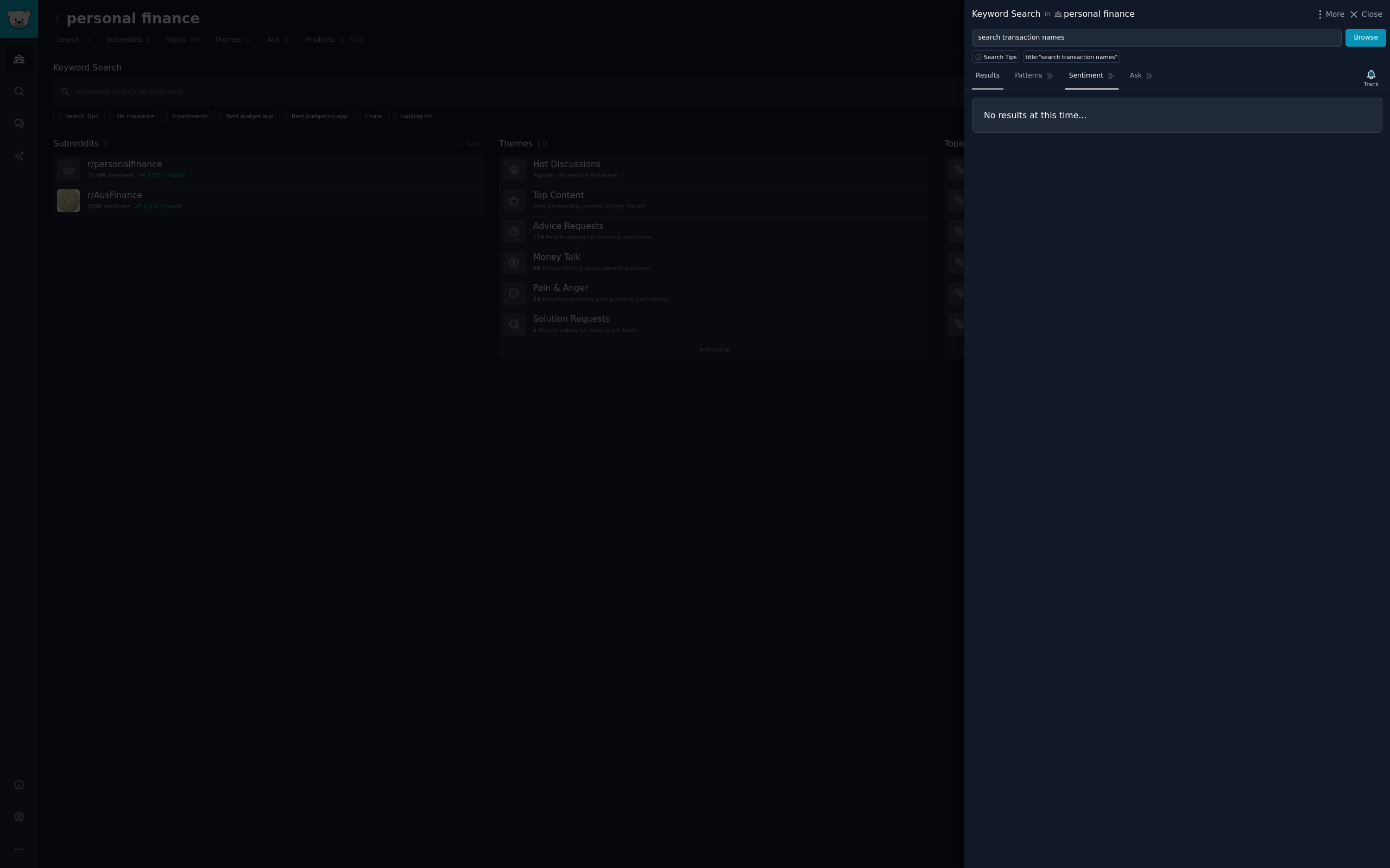
click at [992, 78] on span "Results" at bounding box center [987, 76] width 24 height 10
click at [1366, 35] on button "Browse" at bounding box center [1365, 38] width 40 height 19
drag, startPoint x: 1096, startPoint y: 37, endPoint x: 932, endPoint y: 32, distance: 164.1
click at [932, 32] on div "Keyword Search in personal finance More Close search transaction names Browse S…" at bounding box center [695, 434] width 1390 height 868
type input "names on statements"
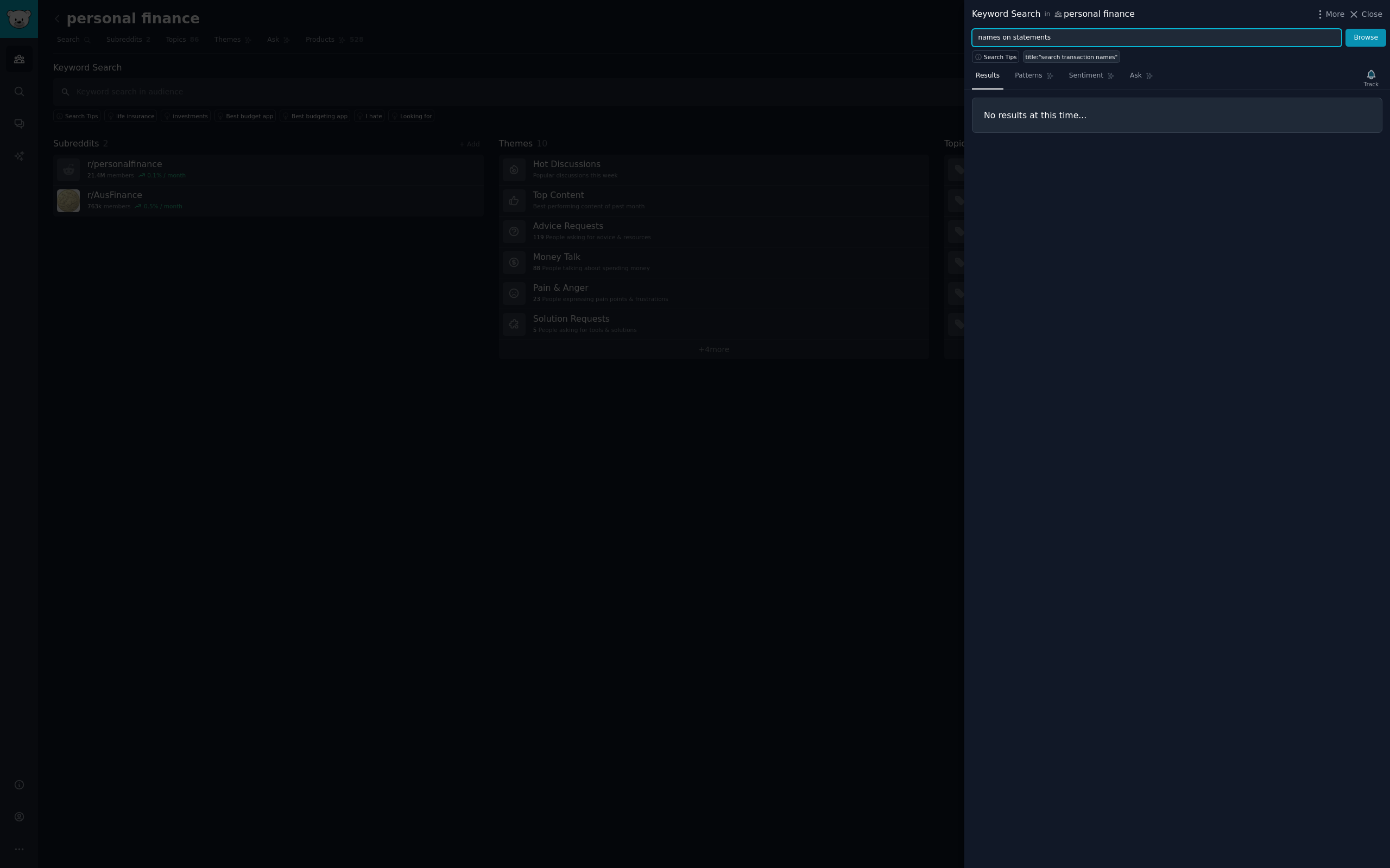
click at [1345, 29] on button "Browse" at bounding box center [1365, 38] width 40 height 19
drag, startPoint x: 1064, startPoint y: 40, endPoint x: 925, endPoint y: 34, distance: 139.1
click at [918, 38] on div "Keyword Search in personal finance More Close names on statements Browse Search…" at bounding box center [695, 434] width 1390 height 868
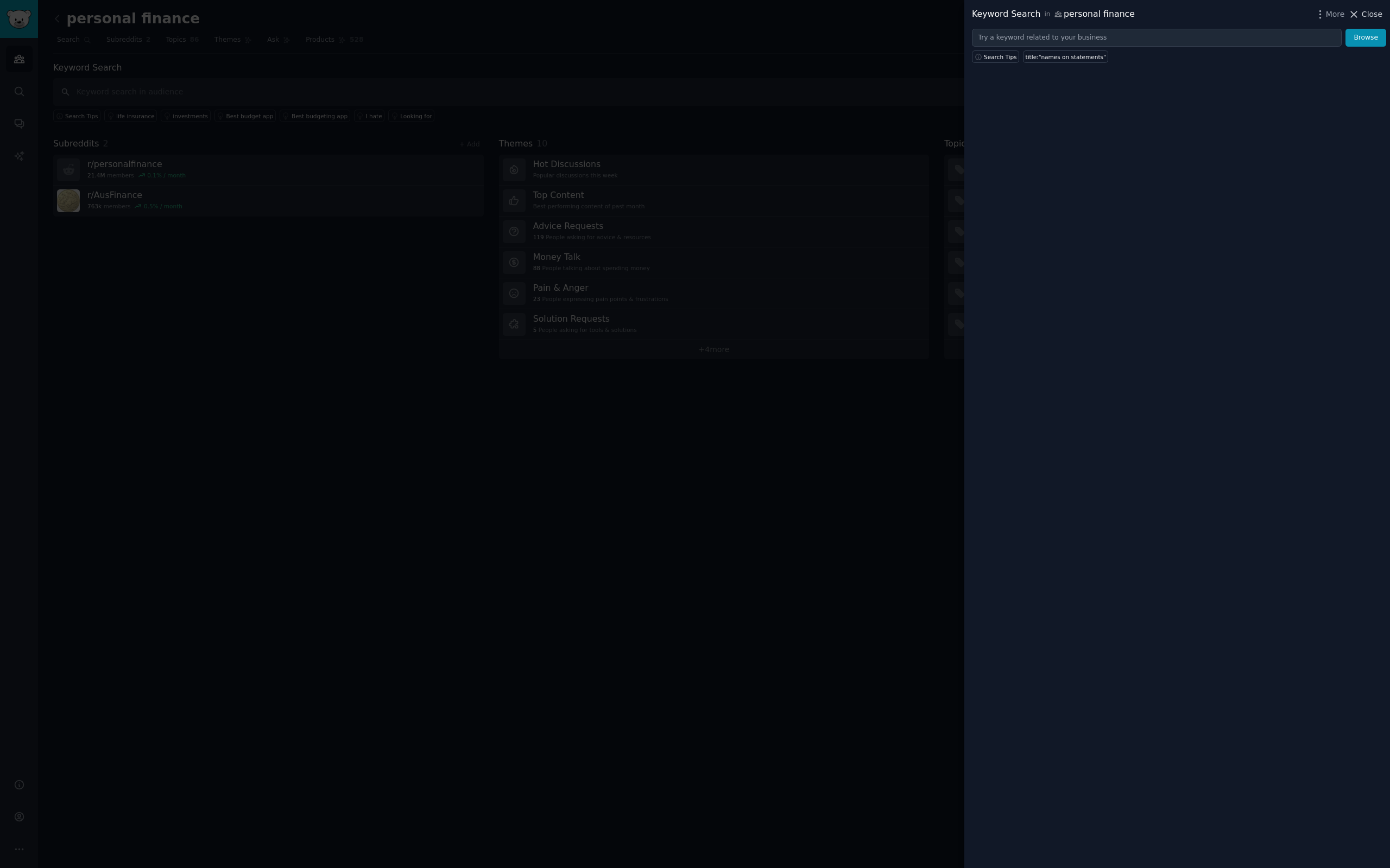
click at [1373, 15] on span "Close" at bounding box center [1371, 14] width 21 height 12
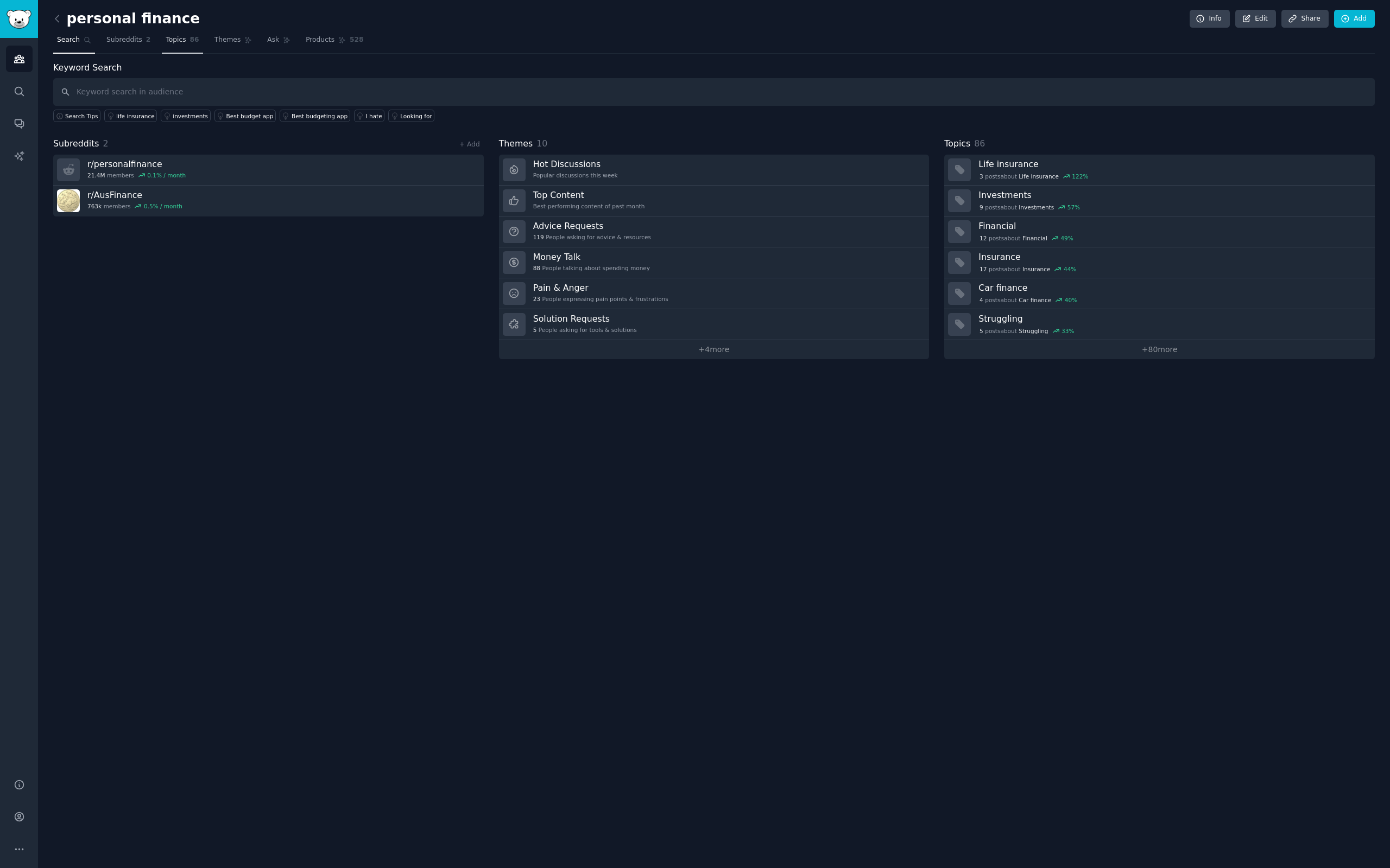
click at [171, 39] on span "Topics" at bounding box center [175, 40] width 20 height 10
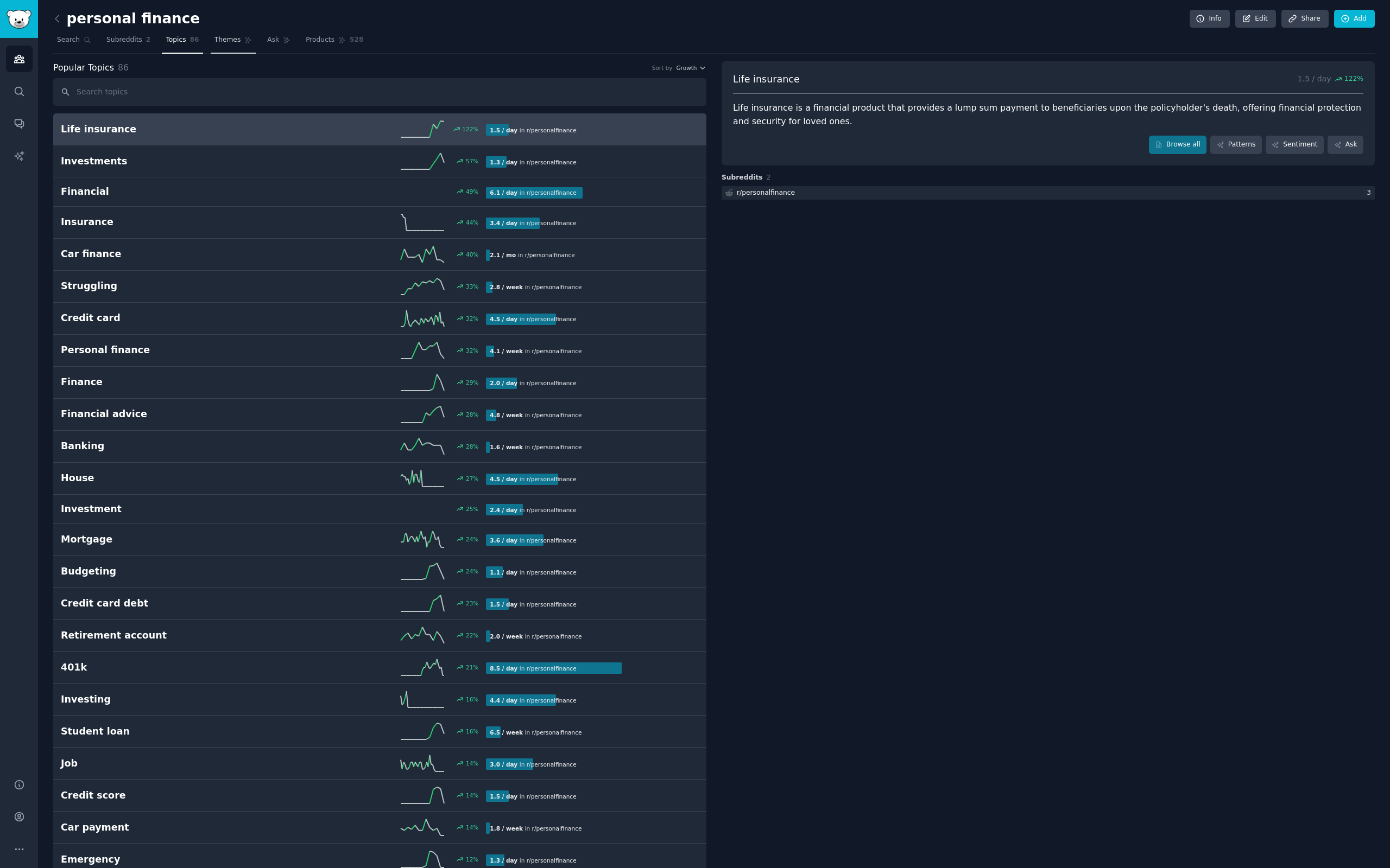
click at [231, 41] on span "Themes" at bounding box center [227, 40] width 27 height 10
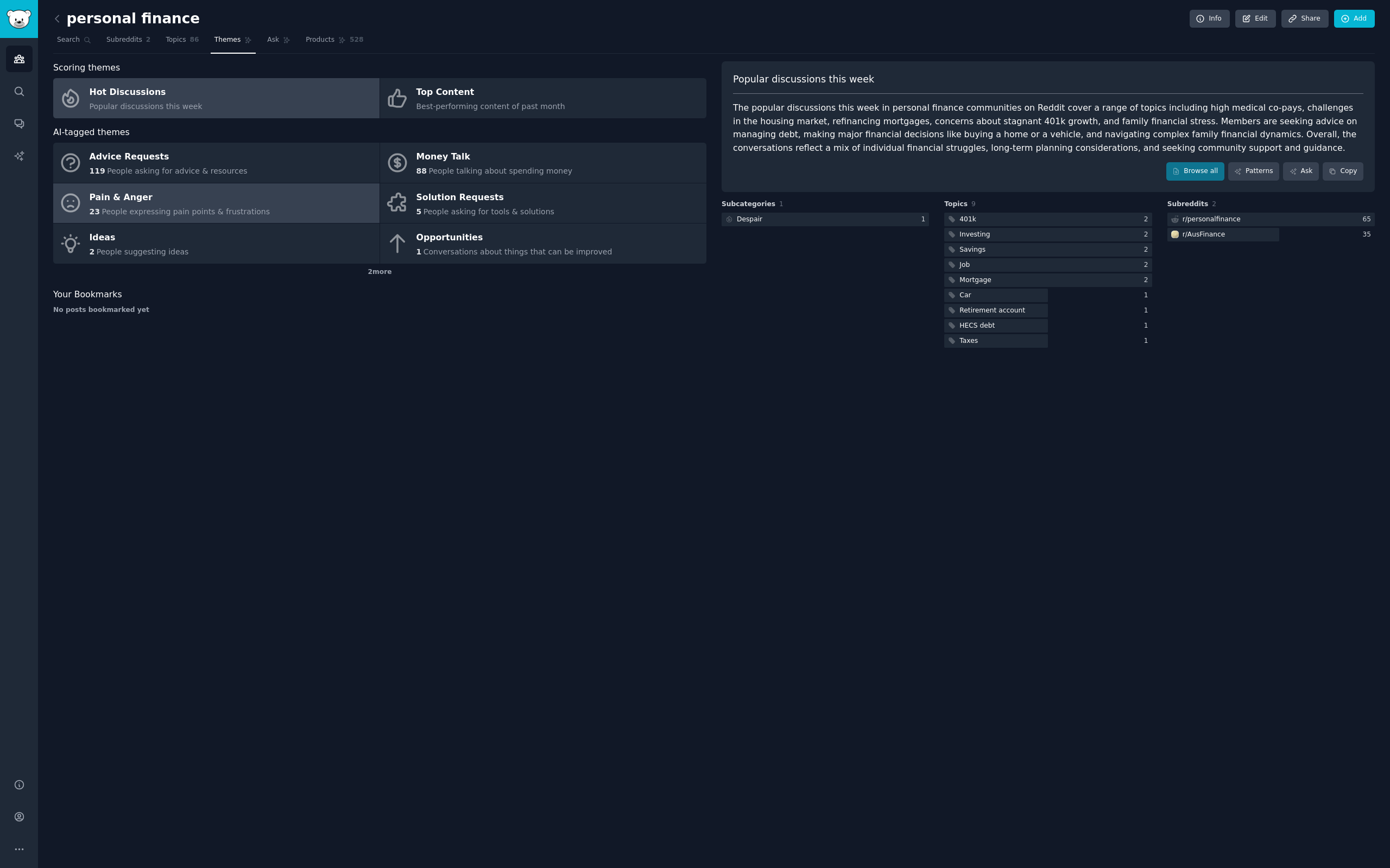
click at [124, 200] on div "Pain & Anger" at bounding box center [180, 198] width 180 height 17
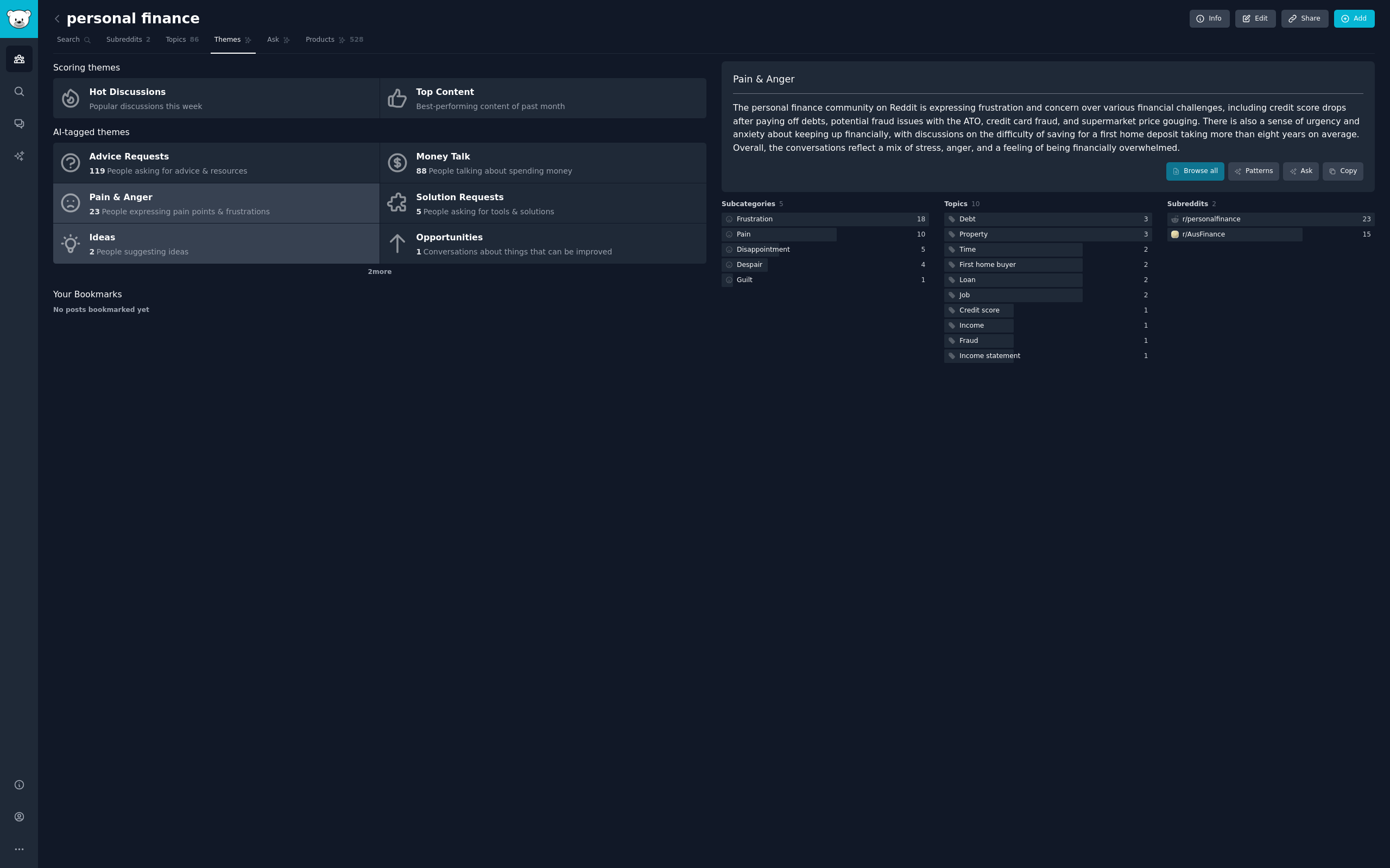
click at [150, 252] on span "People suggesting ideas" at bounding box center [143, 252] width 92 height 9
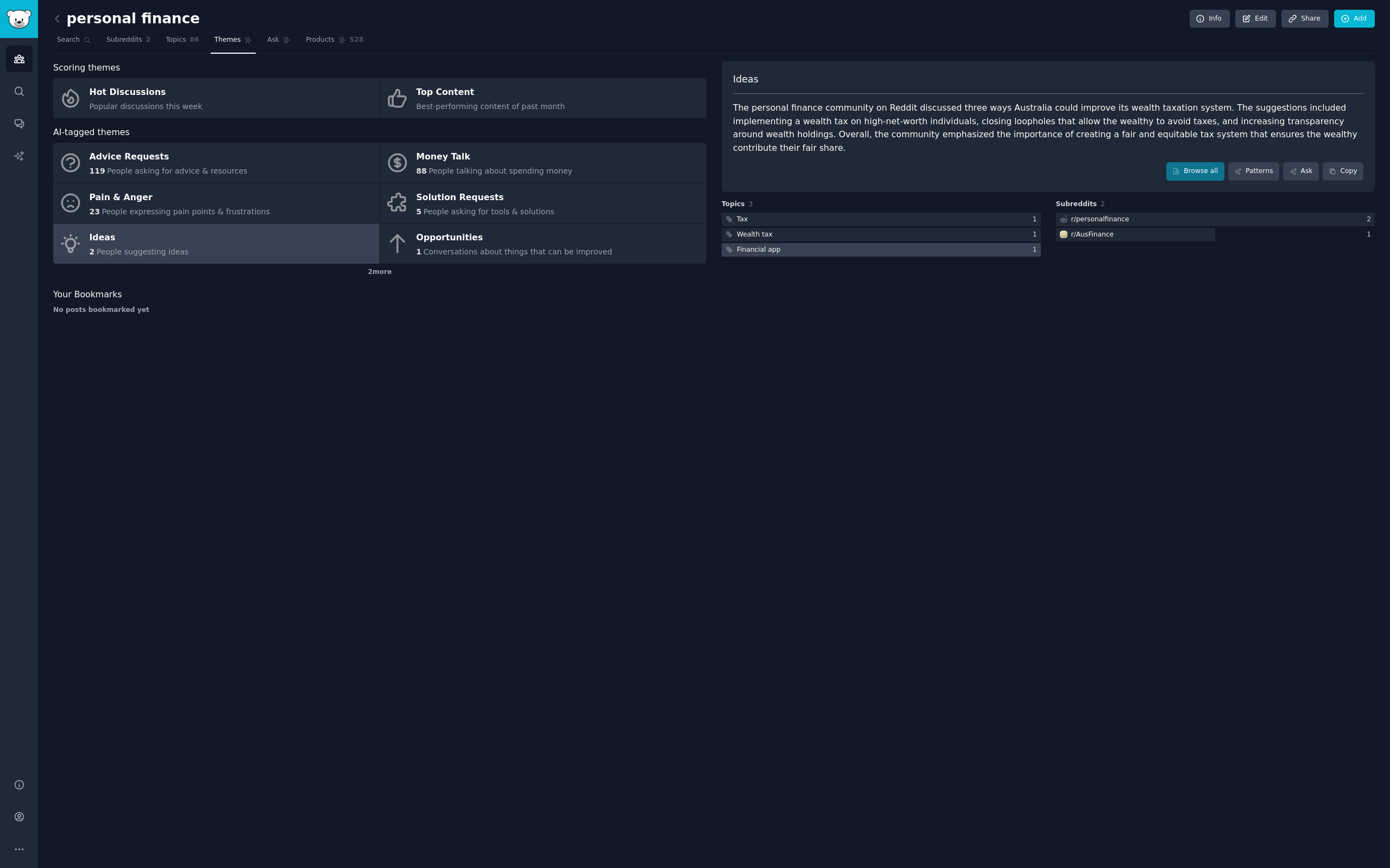
click at [769, 245] on div "Financial app" at bounding box center [759, 250] width 44 height 10
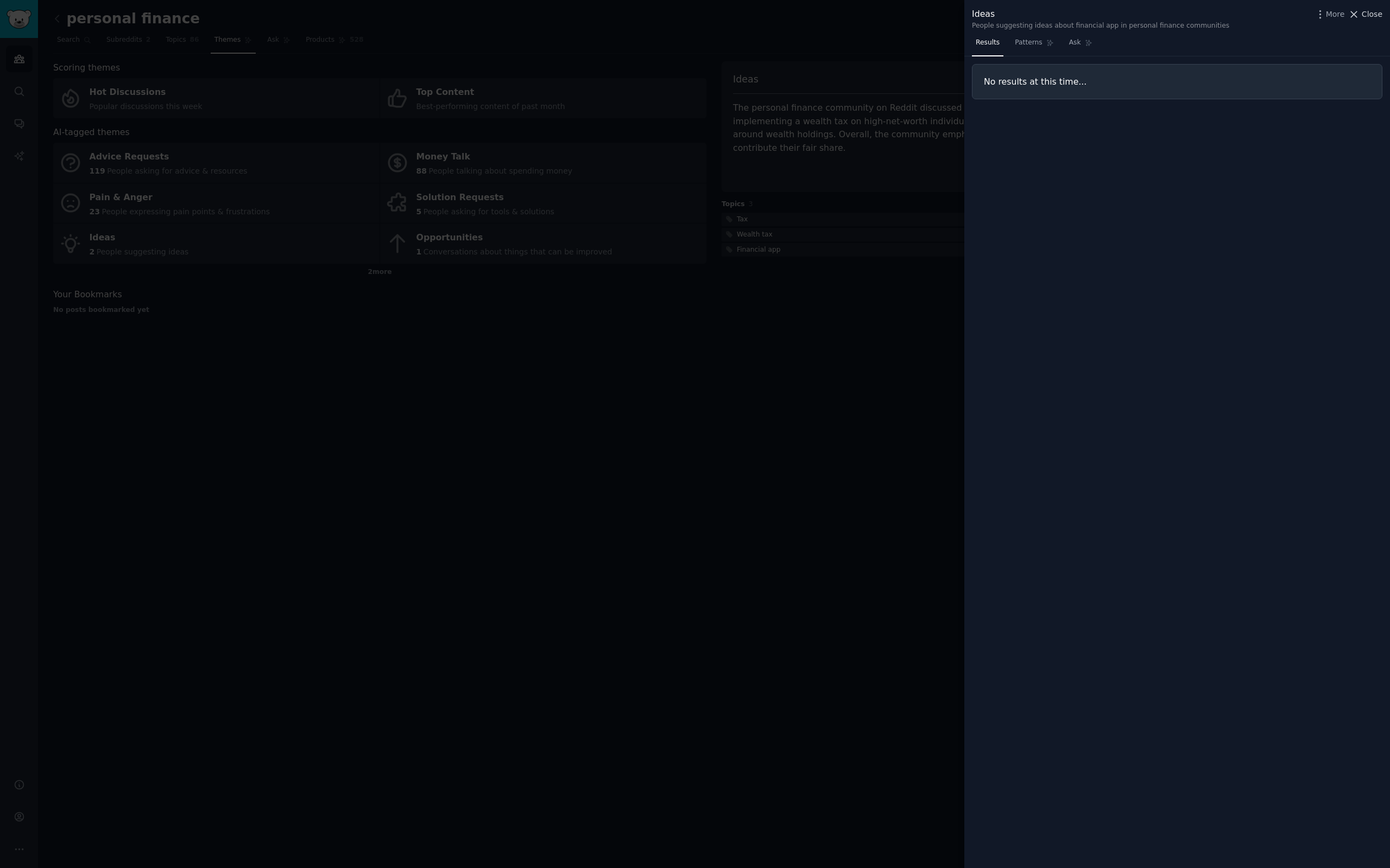
click at [1377, 19] on span "Close" at bounding box center [1371, 14] width 21 height 12
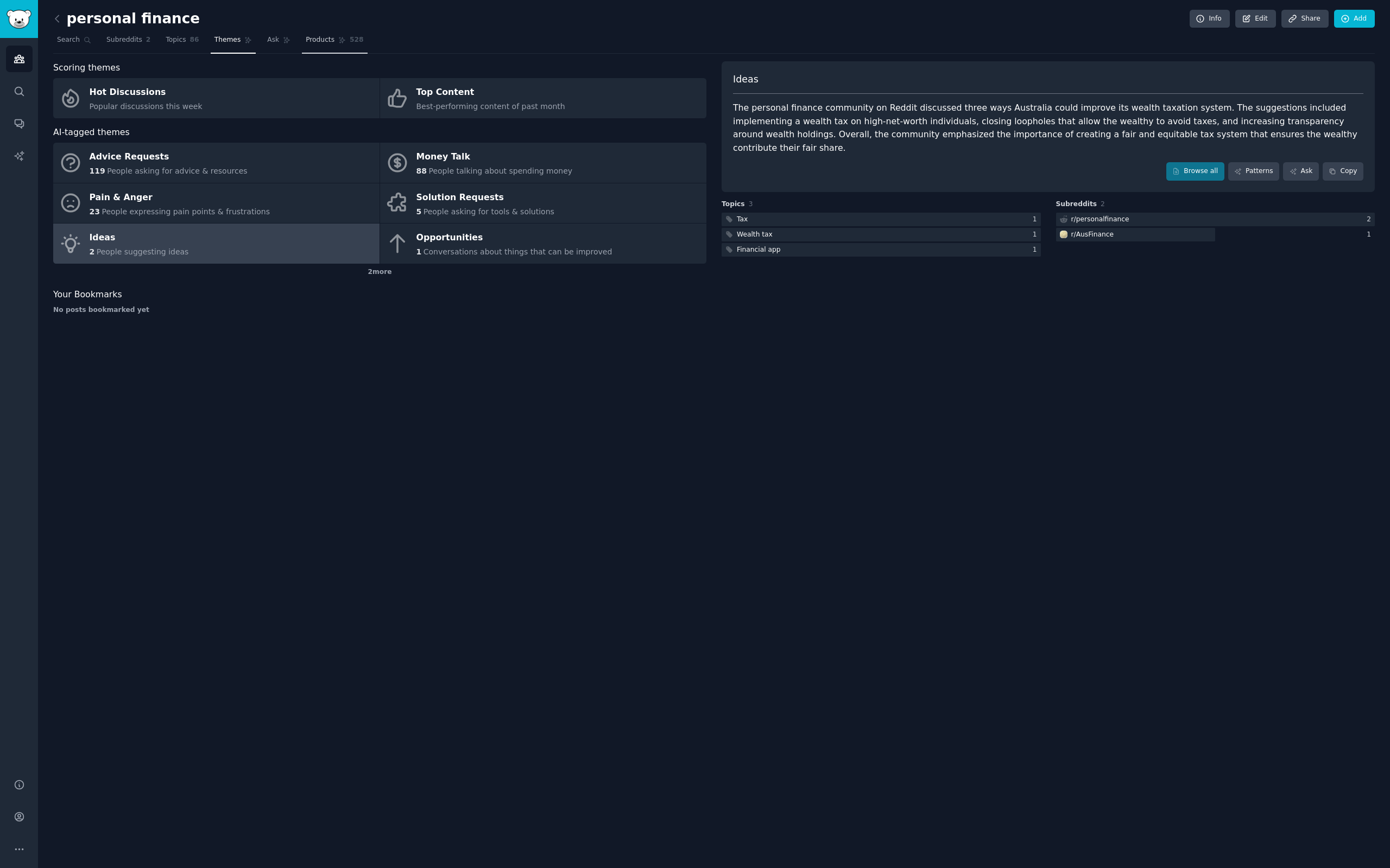
click at [330, 38] on span "Products" at bounding box center [320, 40] width 29 height 10
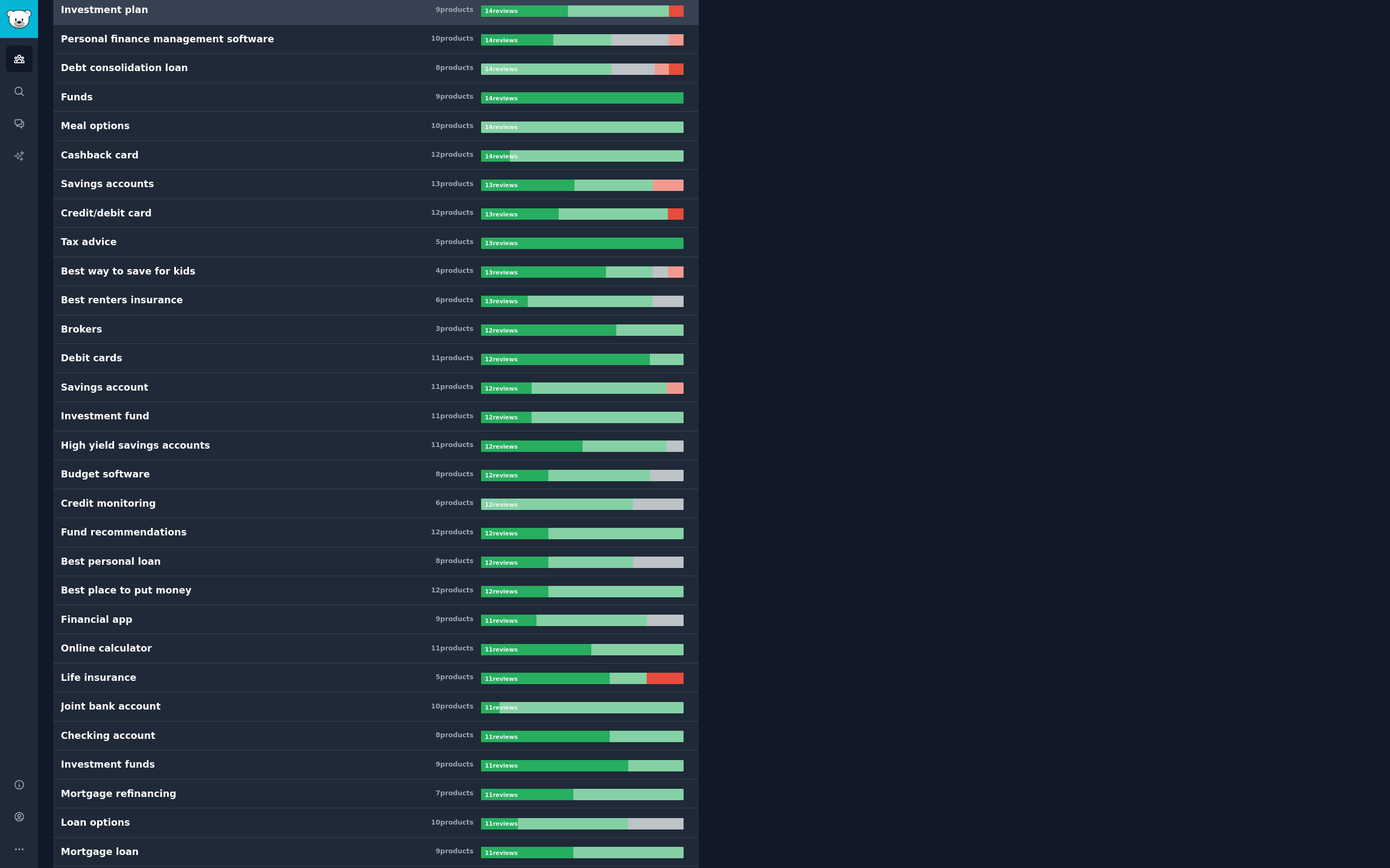
scroll to position [2496, 0]
